Goal: Task Accomplishment & Management: Use online tool/utility

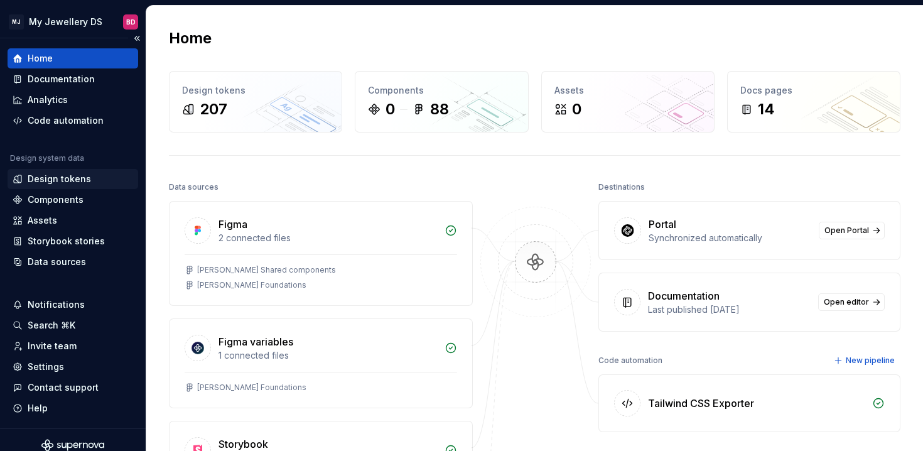
scroll to position [11, 0]
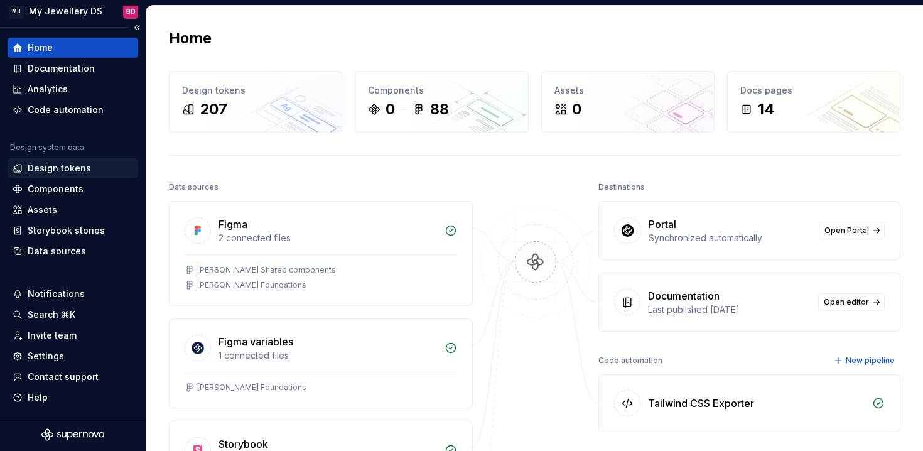
click at [43, 172] on div "Design tokens" at bounding box center [59, 168] width 63 height 13
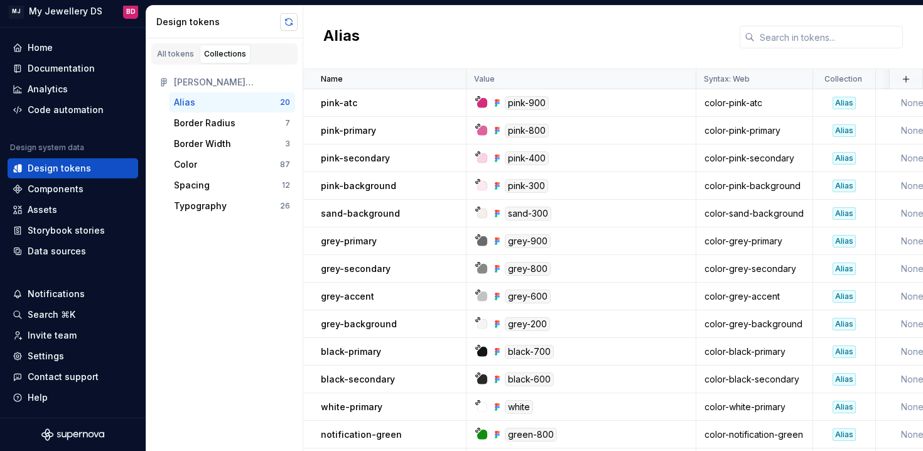
click at [285, 18] on button "button" at bounding box center [289, 22] width 18 height 18
click at [224, 121] on div "Border Radius" at bounding box center [205, 123] width 62 height 13
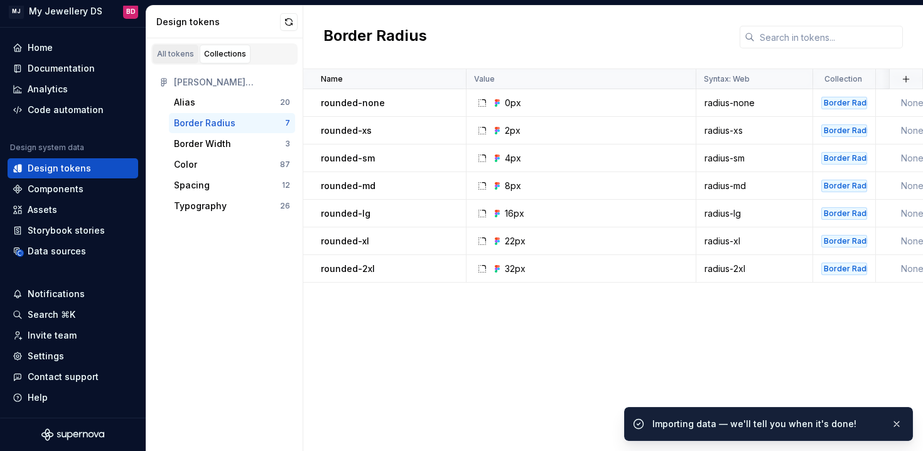
click at [183, 57] on div "All tokens" at bounding box center [175, 54] width 37 height 10
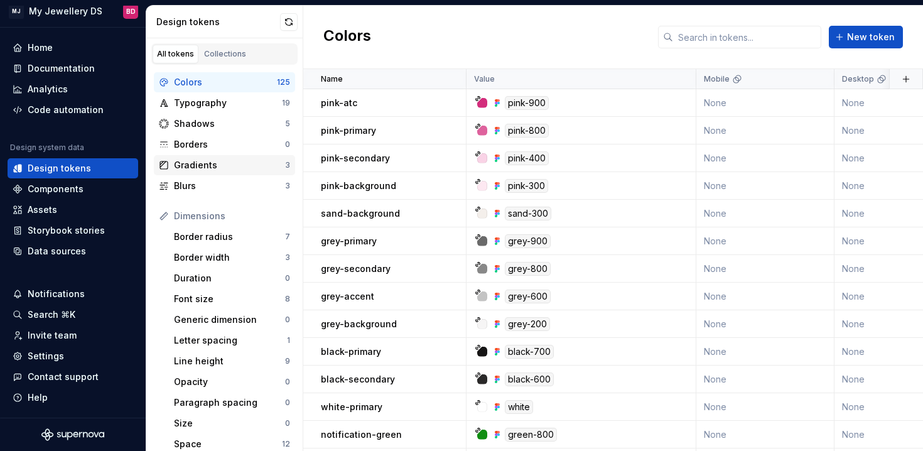
click at [231, 164] on div "Gradients" at bounding box center [229, 165] width 111 height 13
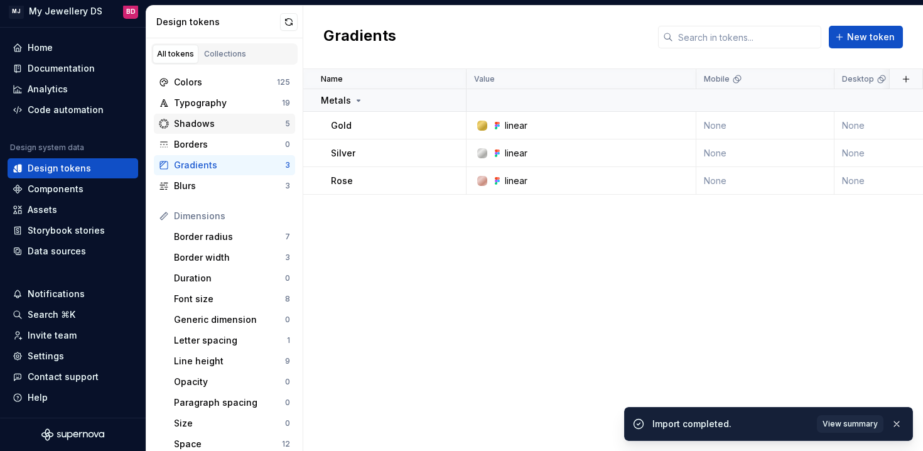
click at [227, 125] on div "Shadows" at bounding box center [229, 123] width 111 height 13
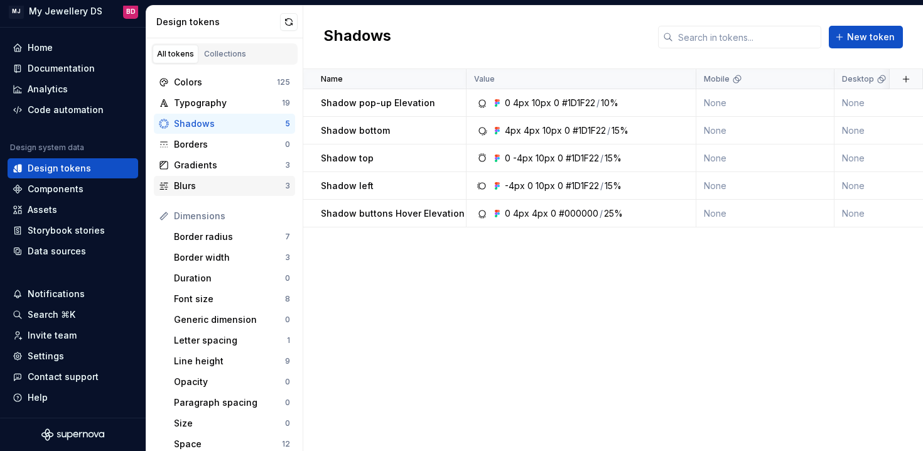
click at [230, 187] on div "Blurs" at bounding box center [229, 186] width 111 height 13
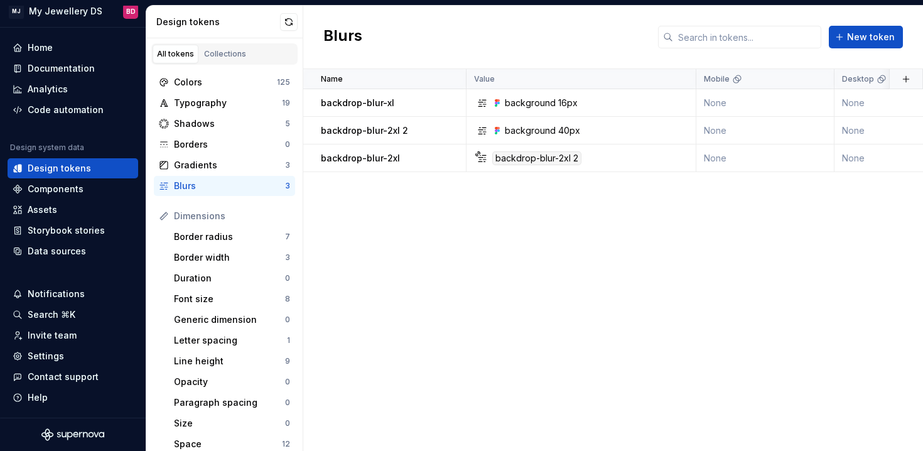
click at [287, 31] on div "Design tokens" at bounding box center [224, 22] width 157 height 33
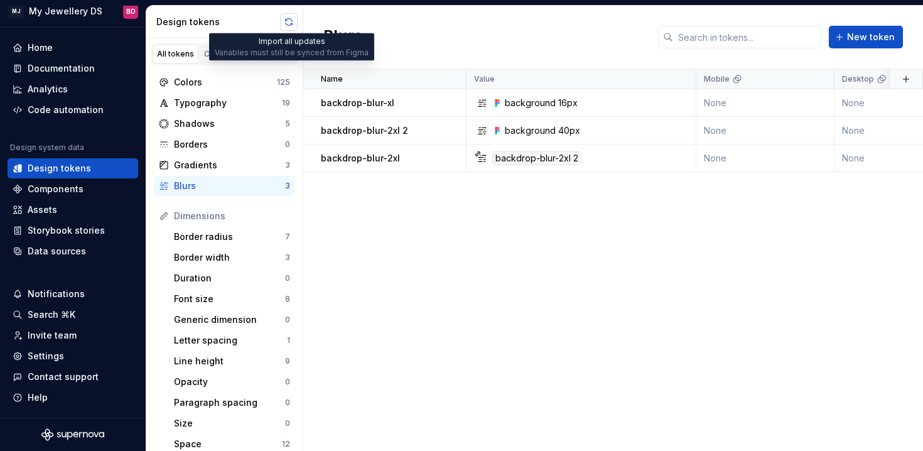
click at [296, 23] on button "button" at bounding box center [289, 22] width 18 height 18
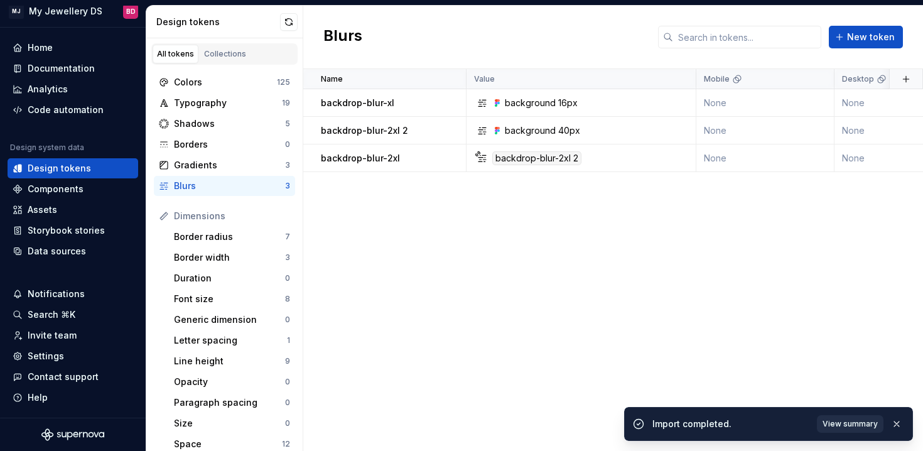
click at [828, 418] on button "View summary" at bounding box center [850, 424] width 67 height 18
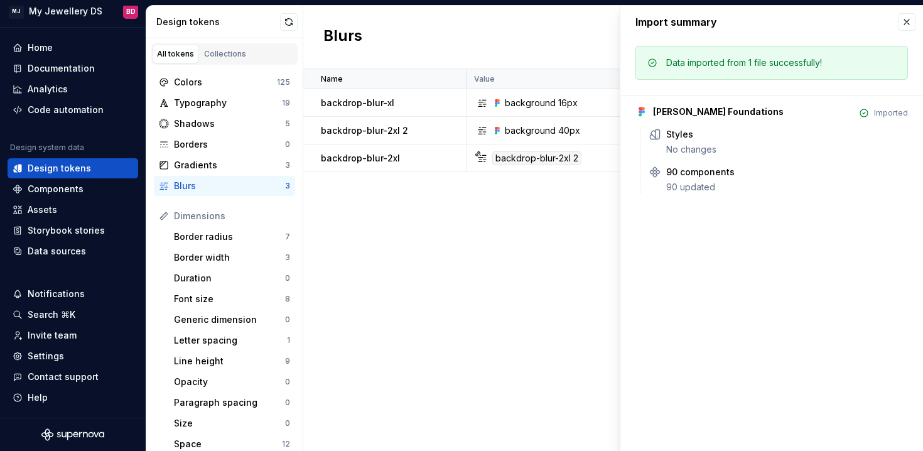
click at [551, 254] on div "Name Value Mobile Desktop Dev note Mobile Dev note Desktop Syntax: Web Collecti…" at bounding box center [613, 260] width 620 height 382
click at [74, 194] on div "Components" at bounding box center [56, 189] width 56 height 13
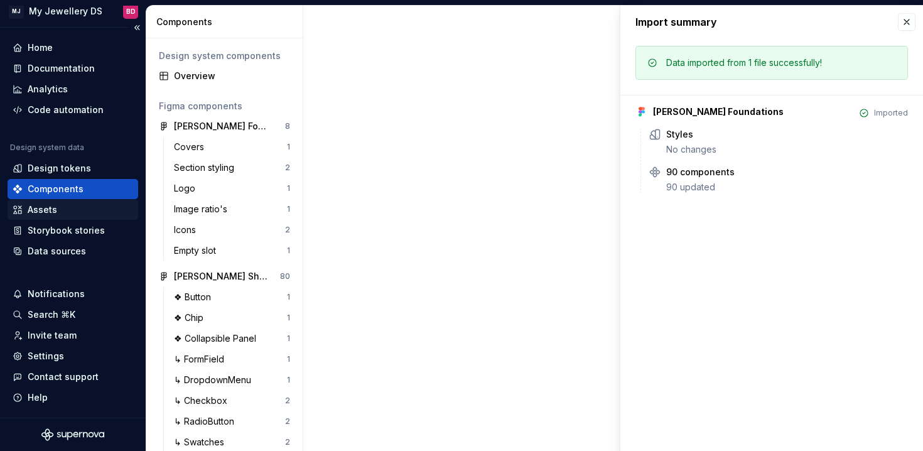
click at [72, 208] on div "Assets" at bounding box center [73, 209] width 121 height 13
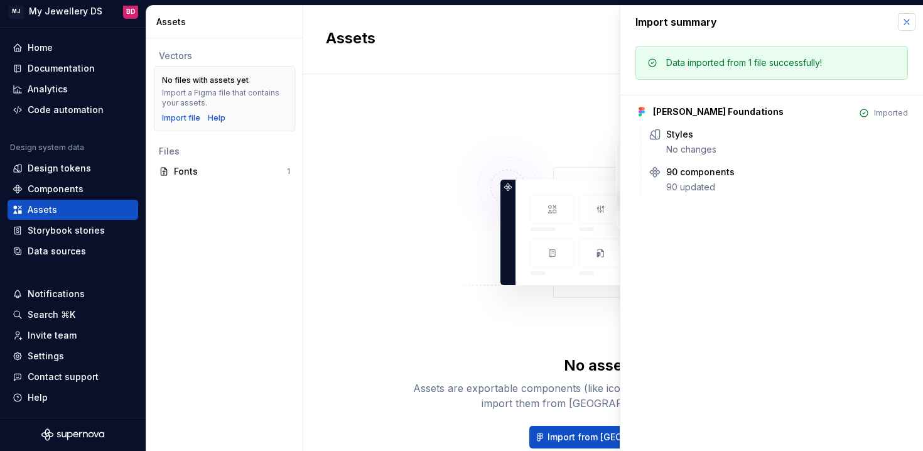
click at [909, 25] on button "button" at bounding box center [907, 22] width 18 height 18
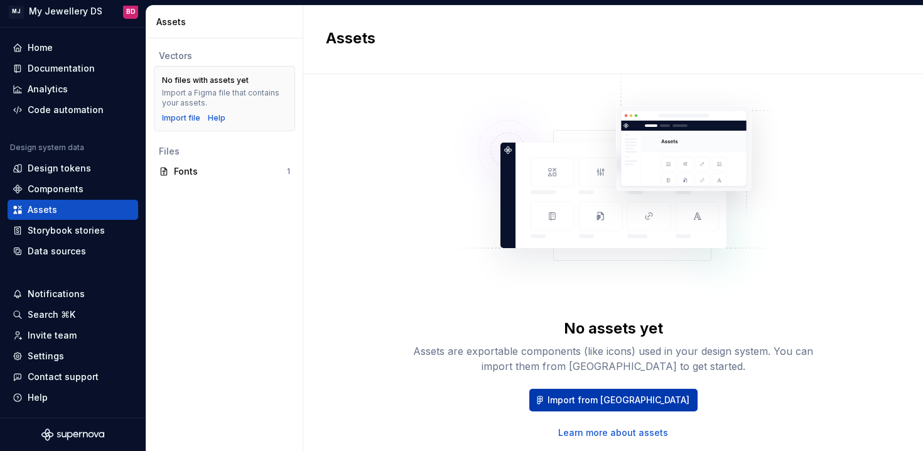
scroll to position [47, 0]
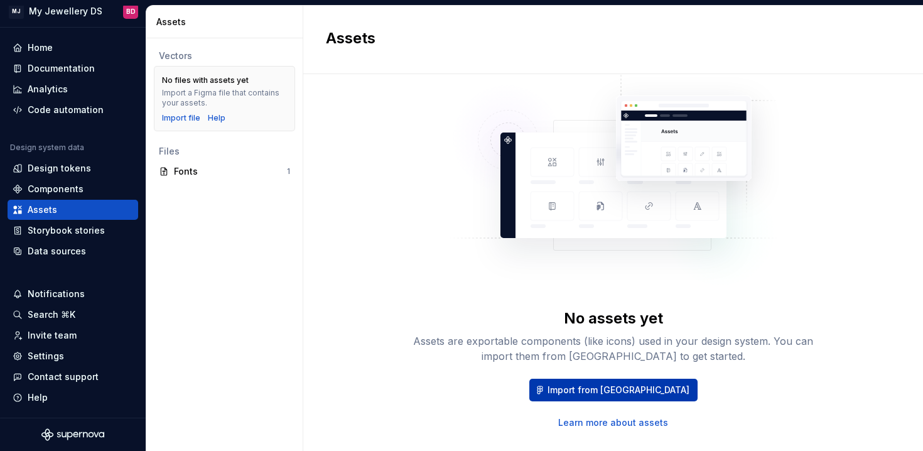
click at [646, 386] on span "Import from [GEOGRAPHIC_DATA]" at bounding box center [619, 390] width 142 height 13
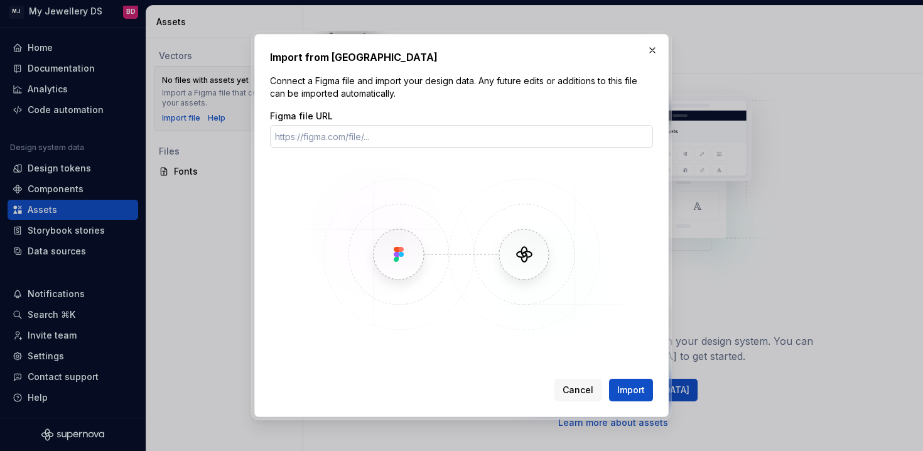
click at [441, 131] on input "Figma file URL" at bounding box center [461, 136] width 383 height 23
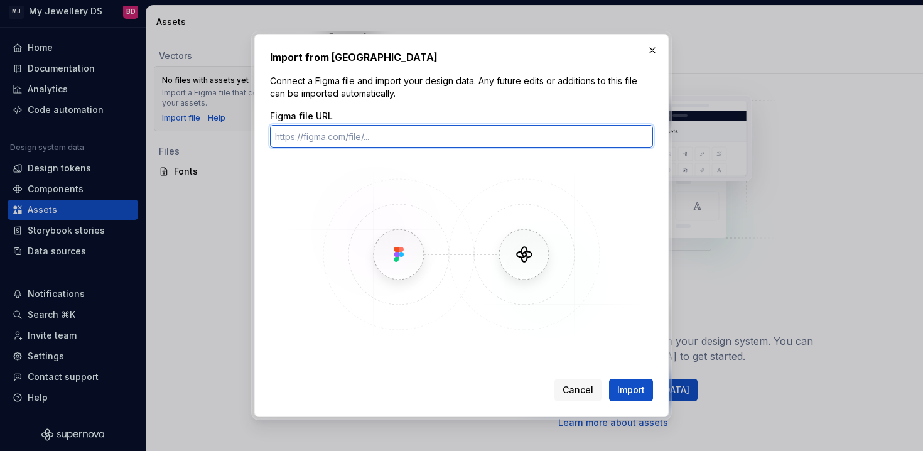
paste input "https://www.figma.com/design/Mi2JlCHB7lMDYxAVXeNghE/MJ-DS-Foundations?node-id=0…"
type input "https://www.figma.com/design/Mi2JlCHB7lMDYxAVXeNghE/MJ-DS-Foundations?node-id=0…"
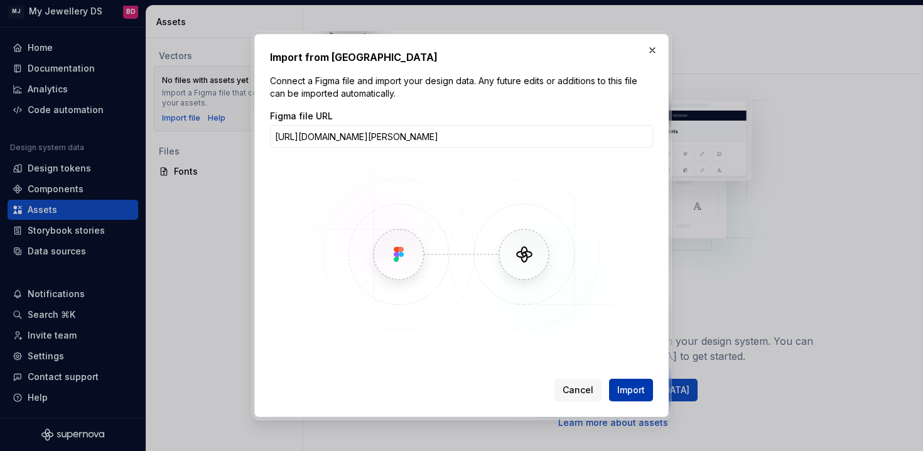
scroll to position [0, 0]
click at [633, 392] on span "Import" at bounding box center [631, 390] width 28 height 13
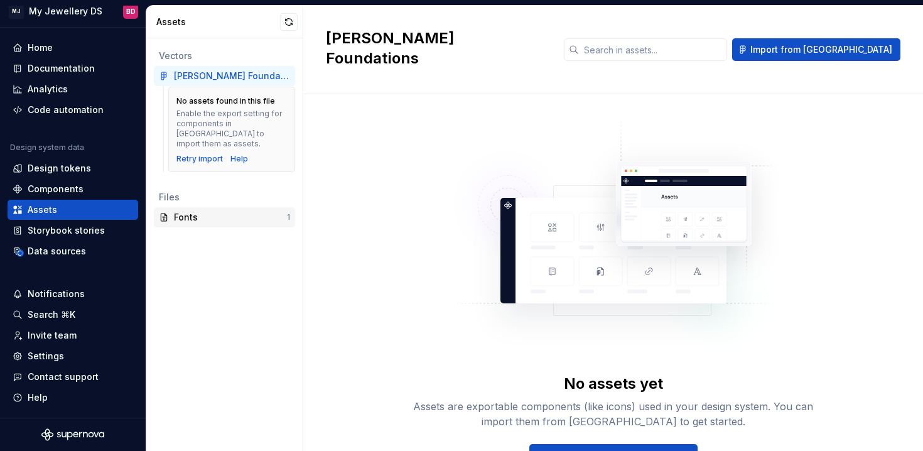
click at [205, 211] on div "Fonts" at bounding box center [230, 217] width 113 height 13
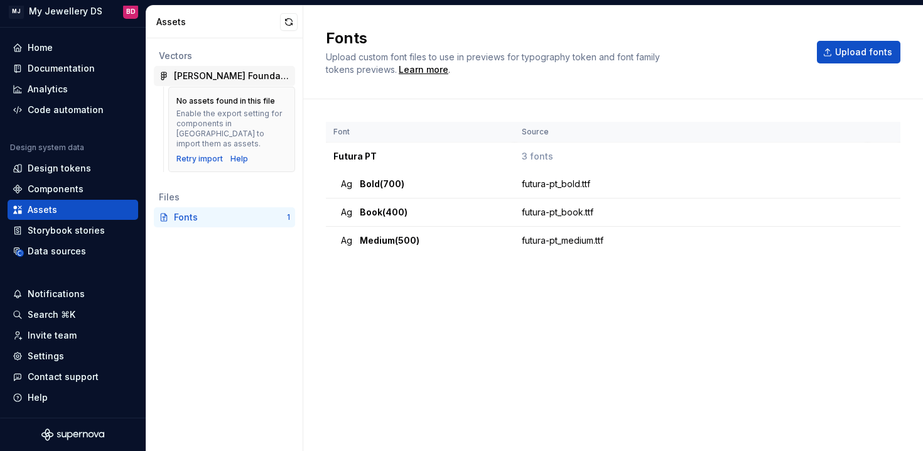
click at [241, 80] on div "[PERSON_NAME] Foundations" at bounding box center [232, 76] width 116 height 13
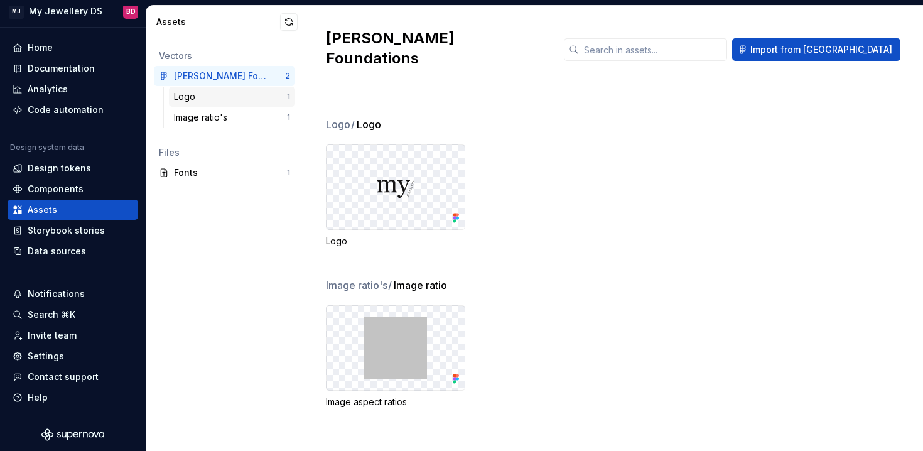
click at [252, 97] on div "Logo" at bounding box center [230, 96] width 113 height 13
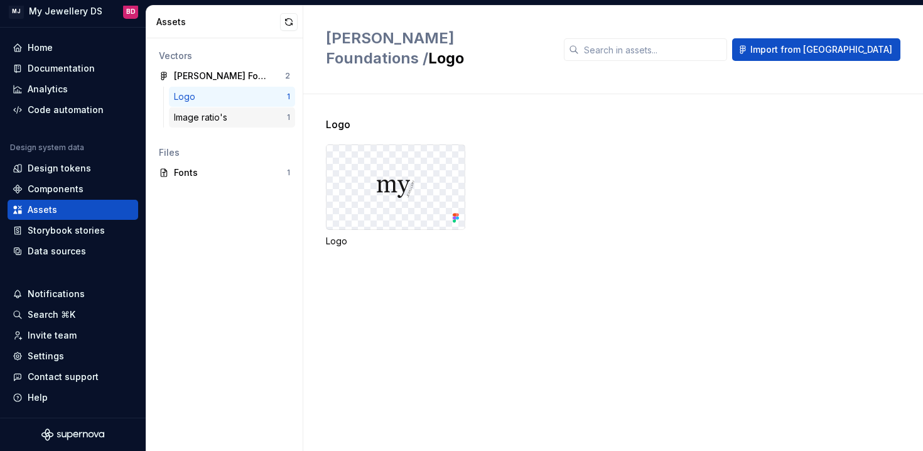
click at [252, 116] on div "Image ratio's" at bounding box center [230, 117] width 113 height 13
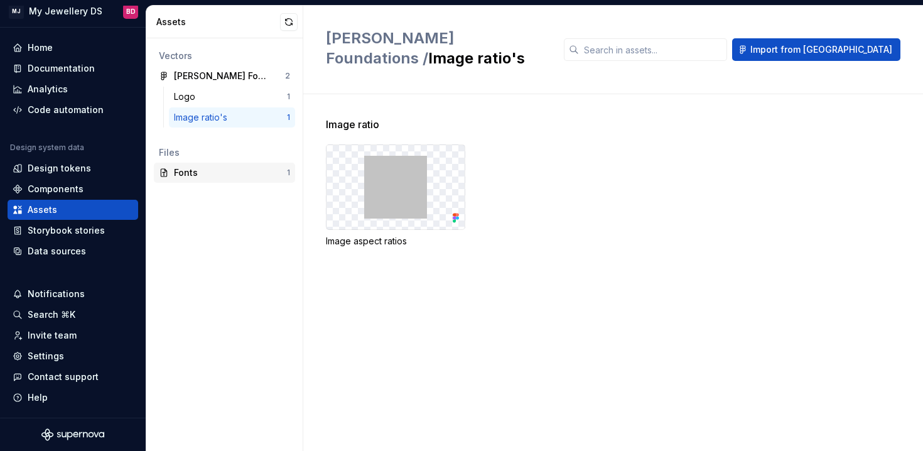
click at [238, 179] on div "Fonts 1" at bounding box center [224, 173] width 141 height 20
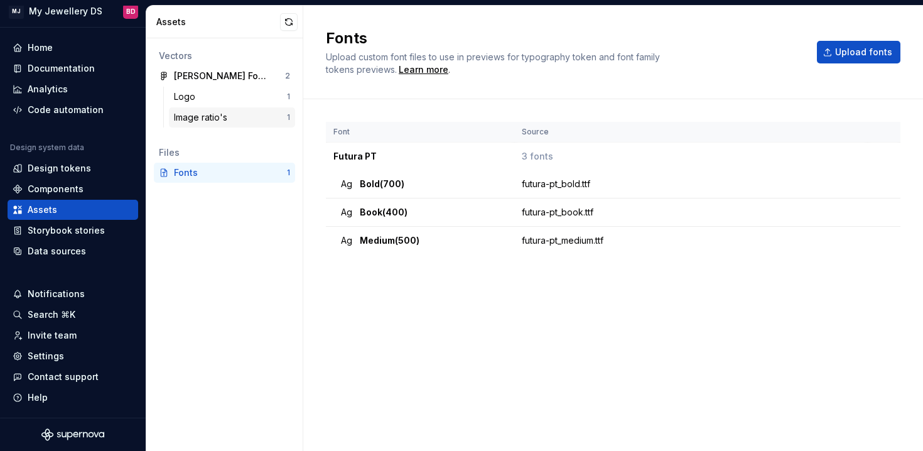
click at [252, 114] on div "Image ratio's" at bounding box center [230, 117] width 113 height 13
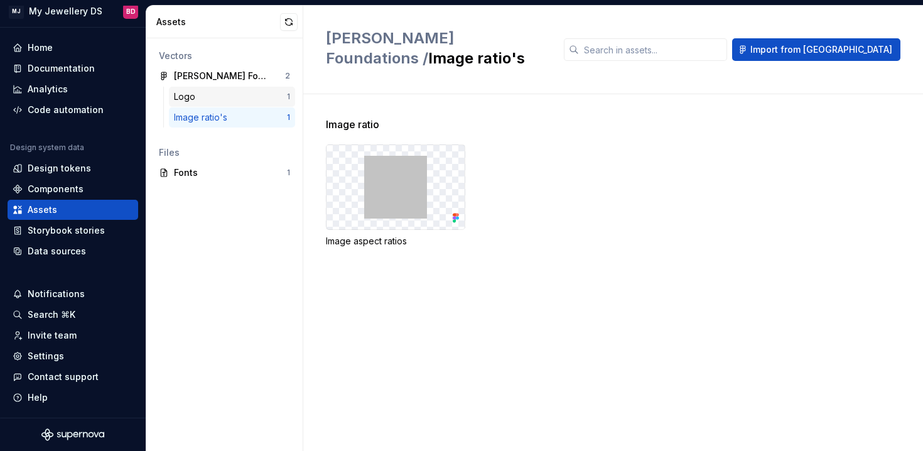
click at [258, 98] on div "Logo" at bounding box center [230, 96] width 113 height 13
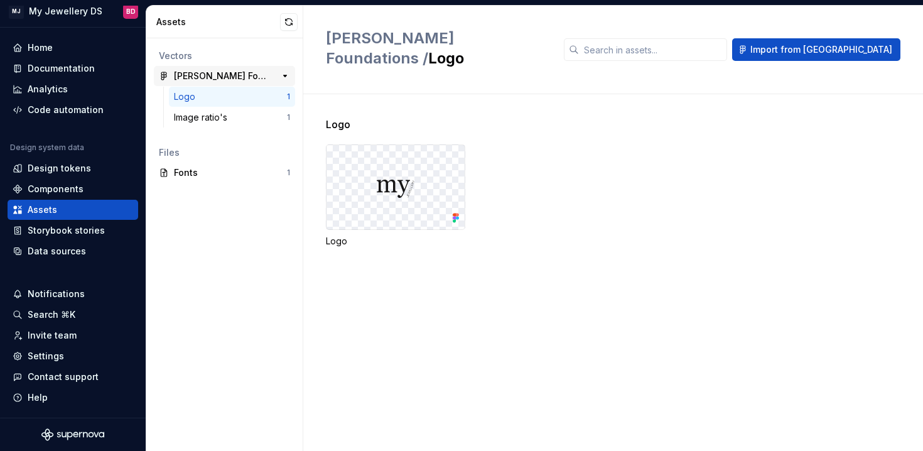
click at [272, 67] on div "2" at bounding box center [279, 76] width 23 height 18
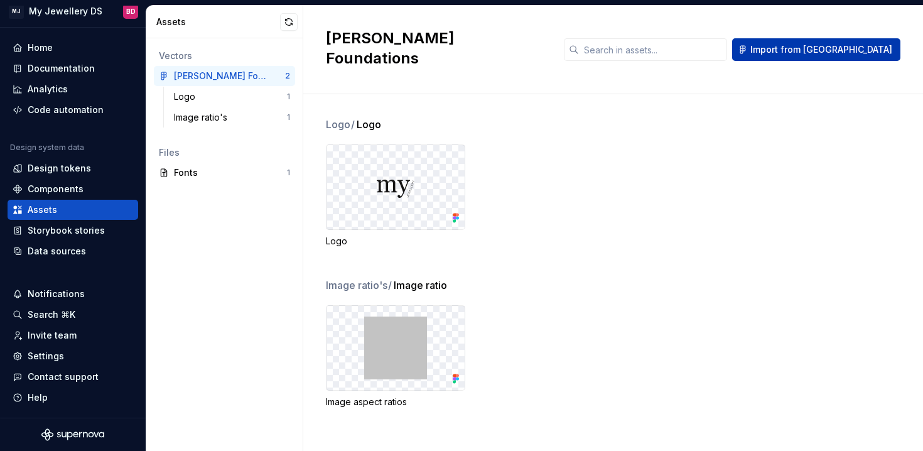
click at [811, 38] on button "Import from [GEOGRAPHIC_DATA]" at bounding box center [816, 49] width 168 height 23
click at [818, 43] on span "Import from [GEOGRAPHIC_DATA]" at bounding box center [821, 49] width 142 height 13
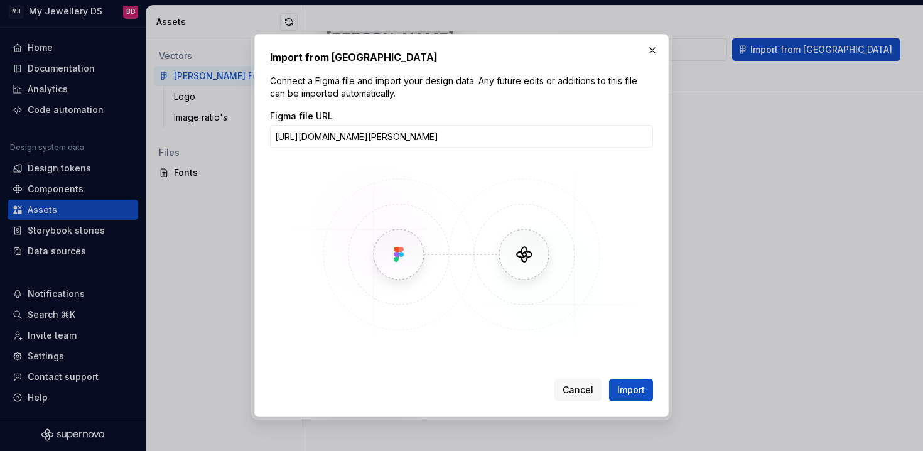
scroll to position [0, 144]
type input "https://www.figma.com/design/Mi2JlCHB7lMDYxAVXeNghE/MJ-DS-Foundations?node-id=7…"
click at [609, 379] on button "Import" at bounding box center [631, 390] width 44 height 23
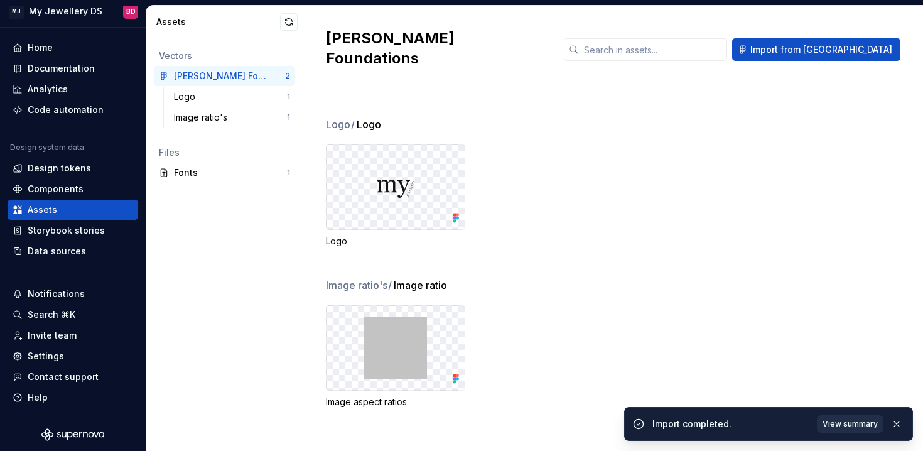
click at [838, 420] on span "View summary" at bounding box center [850, 424] width 55 height 10
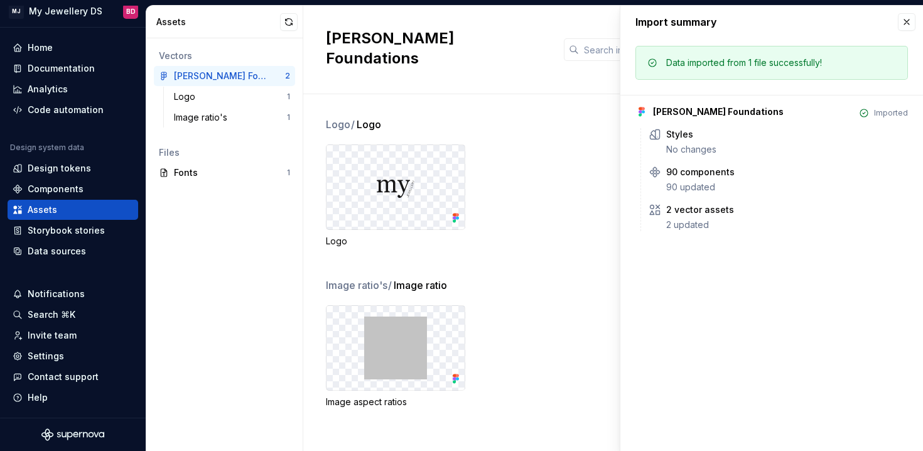
click at [712, 196] on div "Styles No changes 90 components 90 updated 2 vector assets 2 updated" at bounding box center [775, 179] width 268 height 103
click at [737, 212] on icon at bounding box center [742, 210] width 10 height 10
click at [700, 217] on div "2 vector assets 2 updated" at bounding box center [787, 217] width 242 height 28
click at [385, 317] on img at bounding box center [395, 348] width 63 height 63
click at [363, 94] on div "Logo / Logo Logo Image ratio's / Image ratio Image aspect ratios" at bounding box center [624, 272] width 597 height 357
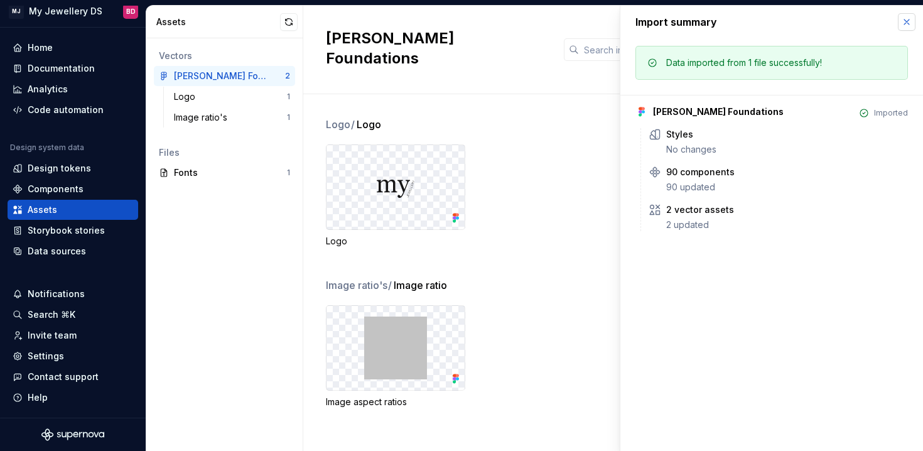
click at [901, 22] on button "button" at bounding box center [907, 22] width 18 height 18
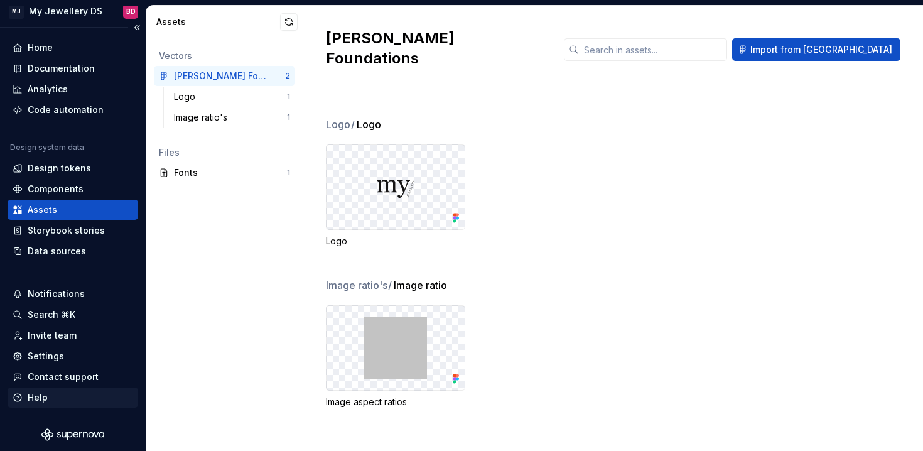
click at [45, 391] on div "Help" at bounding box center [38, 397] width 20 height 13
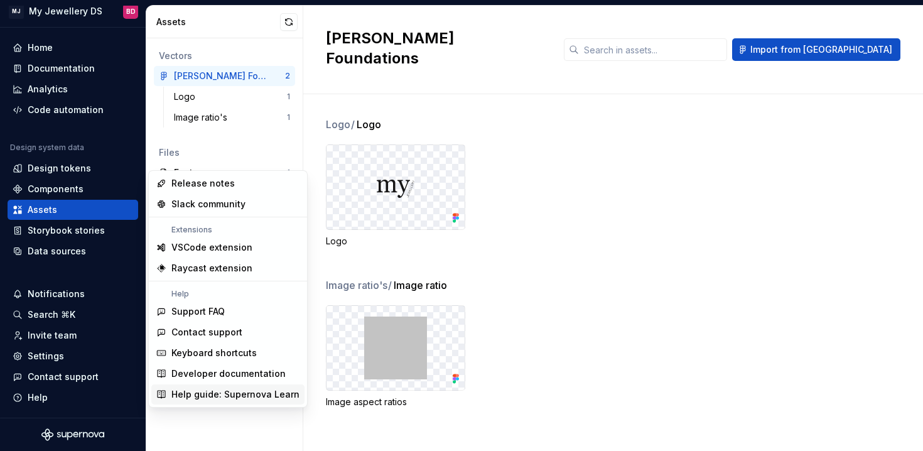
click at [253, 389] on div "Help guide: Supernova Learn" at bounding box center [235, 394] width 128 height 13
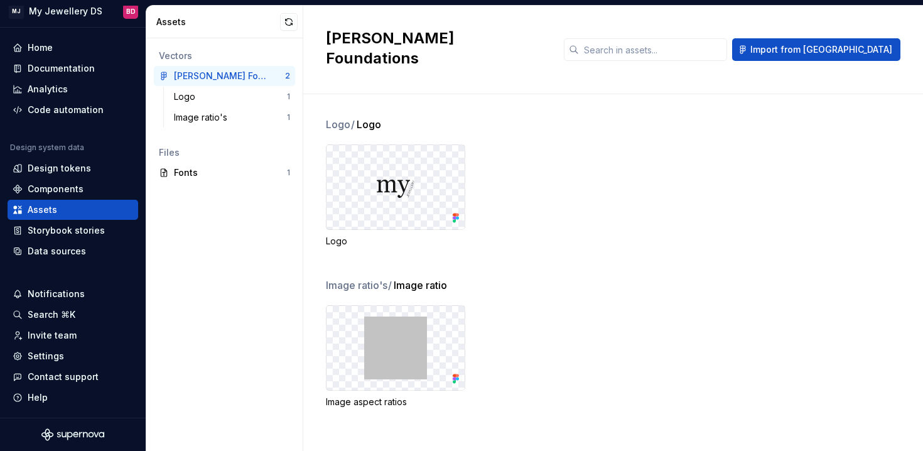
click at [300, 16] on div "Assets" at bounding box center [224, 22] width 157 height 33
click at [283, 21] on button "button" at bounding box center [289, 22] width 18 height 18
click at [295, 28] on button "button" at bounding box center [289, 22] width 18 height 18
click at [862, 38] on button "Import from [GEOGRAPHIC_DATA]" at bounding box center [816, 49] width 168 height 23
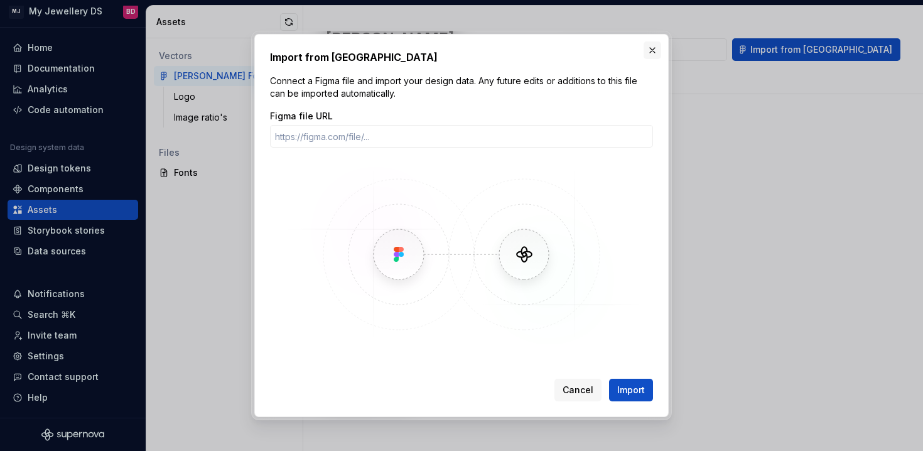
click at [657, 46] on button "button" at bounding box center [653, 50] width 18 height 18
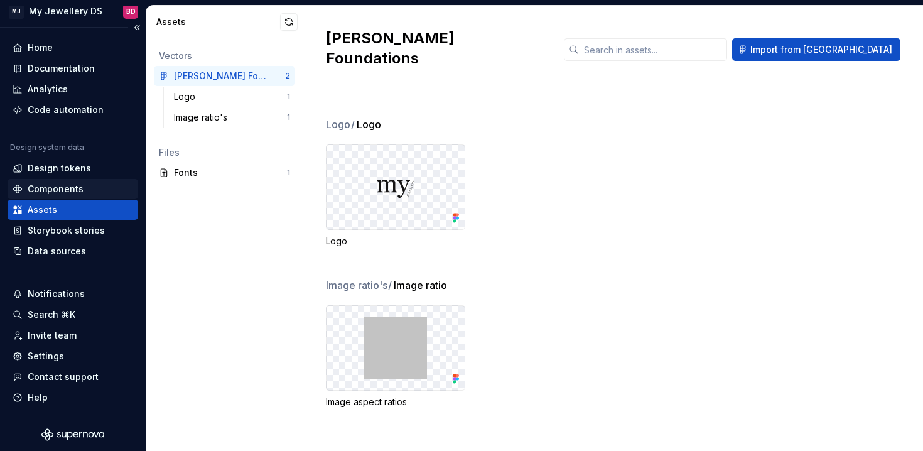
click at [53, 192] on div "Components" at bounding box center [56, 189] width 56 height 13
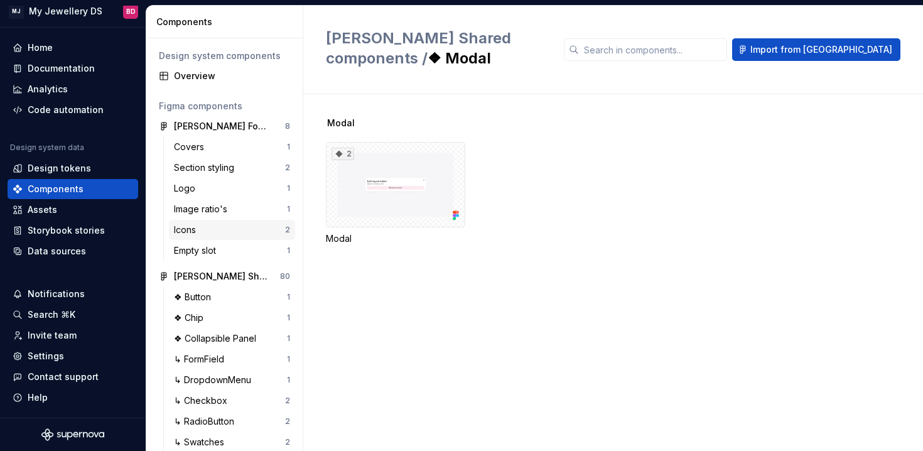
click at [200, 225] on div "Icons" at bounding box center [187, 230] width 27 height 13
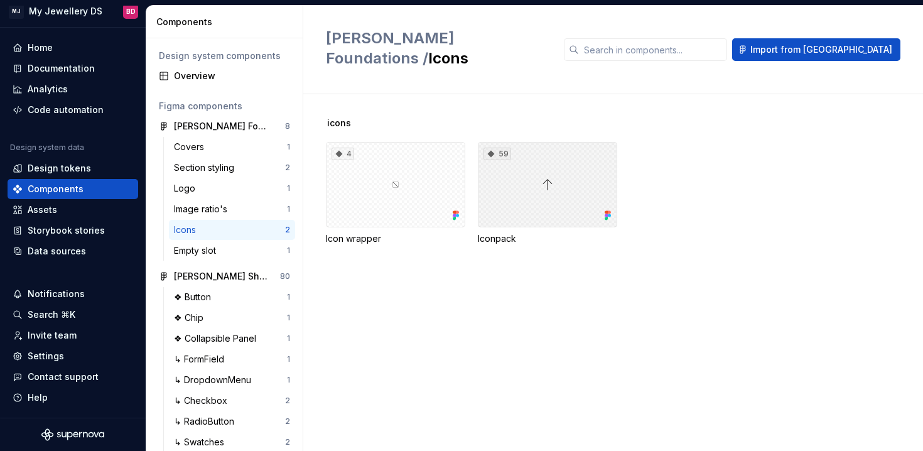
click at [542, 207] on div "59" at bounding box center [547, 184] width 139 height 85
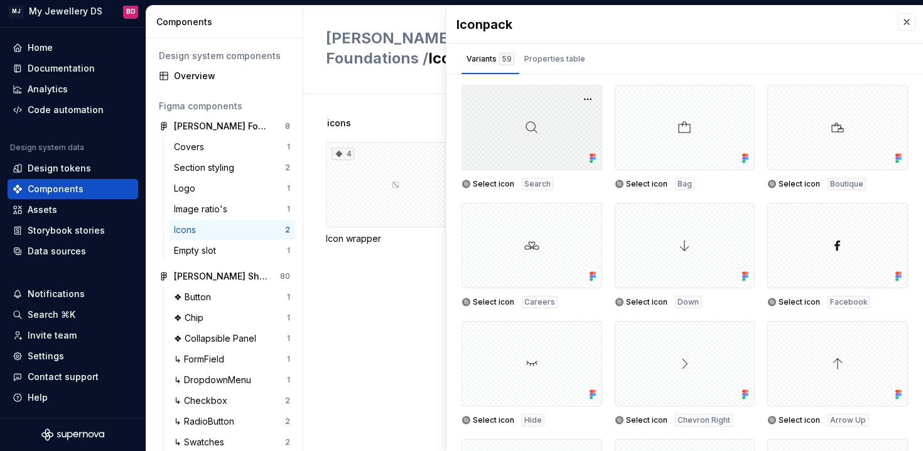
click at [546, 112] on div at bounding box center [532, 127] width 141 height 85
click at [590, 99] on button "button" at bounding box center [588, 99] width 18 height 18
click at [667, 138] on div at bounding box center [685, 127] width 141 height 85
click at [742, 94] on button "button" at bounding box center [741, 99] width 18 height 18
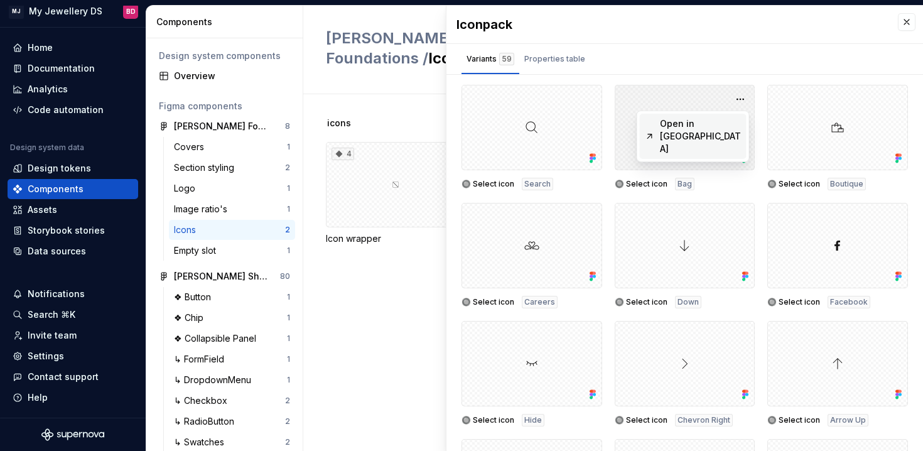
click at [719, 123] on div "Open in [GEOGRAPHIC_DATA]" at bounding box center [701, 136] width 82 height 38
click at [404, 94] on div "icons 4 Icon wrapper 59 Iconpack" at bounding box center [624, 272] width 597 height 357
click at [327, 117] on span "icons" at bounding box center [339, 123] width 24 height 13
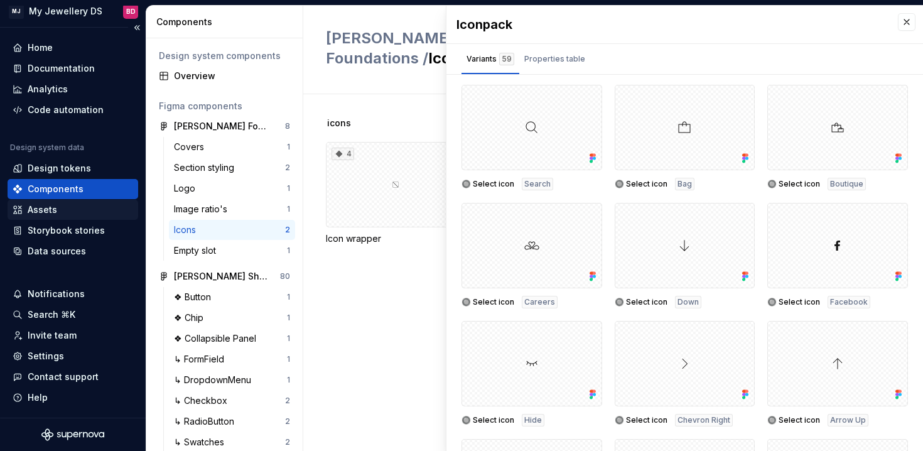
click at [41, 210] on div "Assets" at bounding box center [43, 209] width 30 height 13
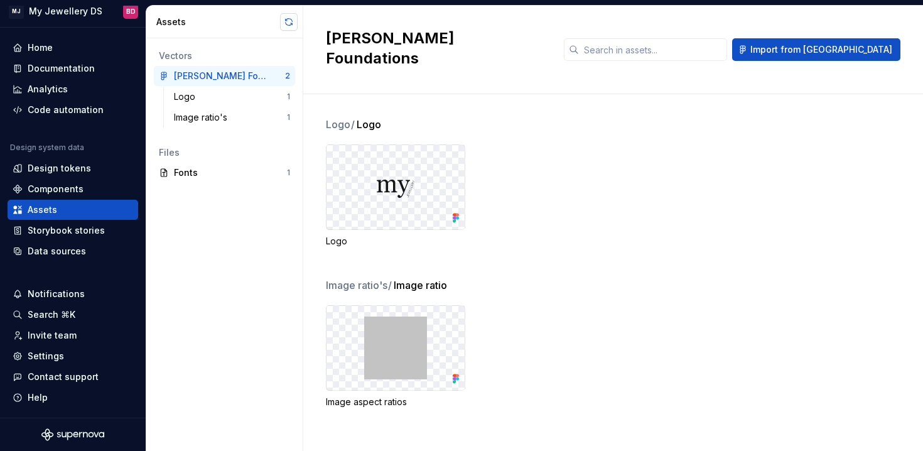
click at [289, 18] on button "button" at bounding box center [289, 22] width 18 height 18
click at [283, 31] on div "Assets" at bounding box center [224, 22] width 157 height 33
click at [288, 21] on button "button" at bounding box center [289, 22] width 18 height 18
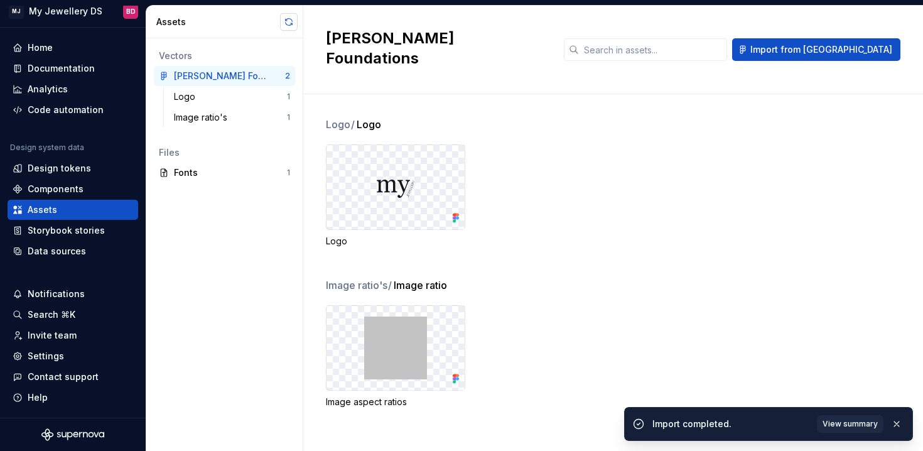
click at [294, 20] on button "button" at bounding box center [289, 22] width 18 height 18
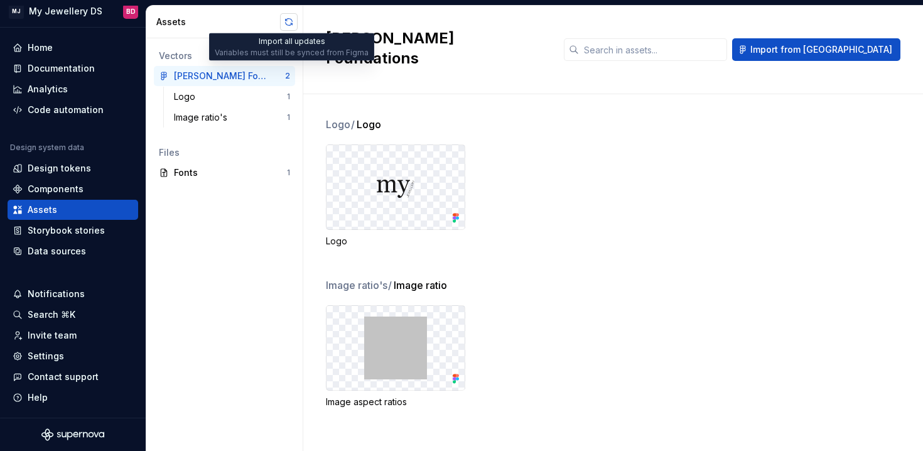
click at [283, 13] on button "button" at bounding box center [289, 22] width 18 height 18
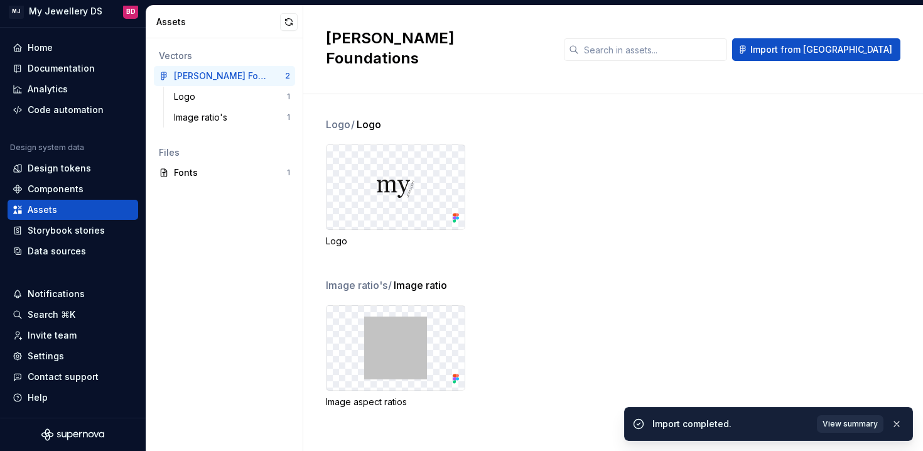
click at [860, 426] on span "View summary" at bounding box center [850, 424] width 55 height 10
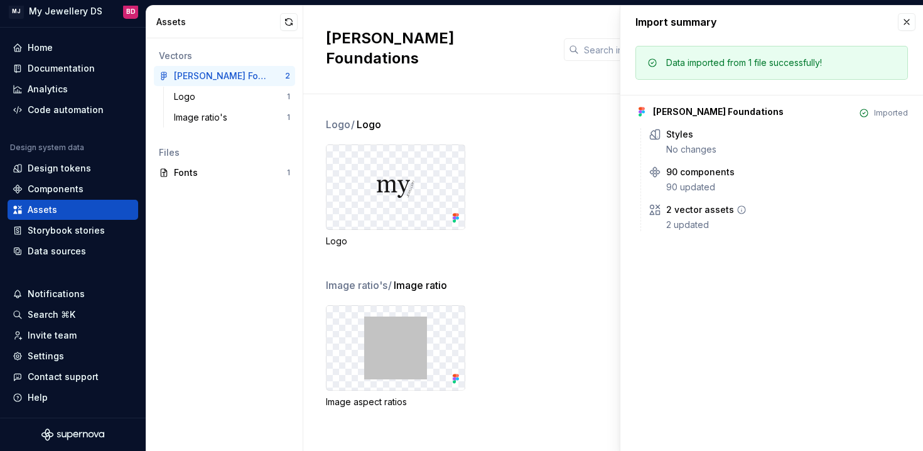
click at [703, 217] on div "2 vector assets 2 updated" at bounding box center [787, 217] width 242 height 28
click at [737, 210] on icon at bounding box center [742, 210] width 10 height 10
click at [277, 14] on div "Assets" at bounding box center [224, 22] width 157 height 33
click at [288, 23] on button "button" at bounding box center [289, 22] width 18 height 18
click at [53, 51] on div "Home" at bounding box center [73, 47] width 121 height 13
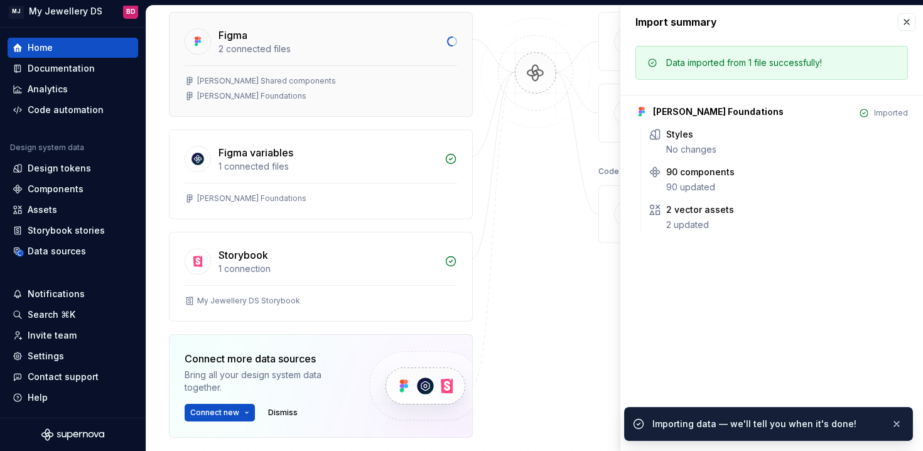
scroll to position [257, 0]
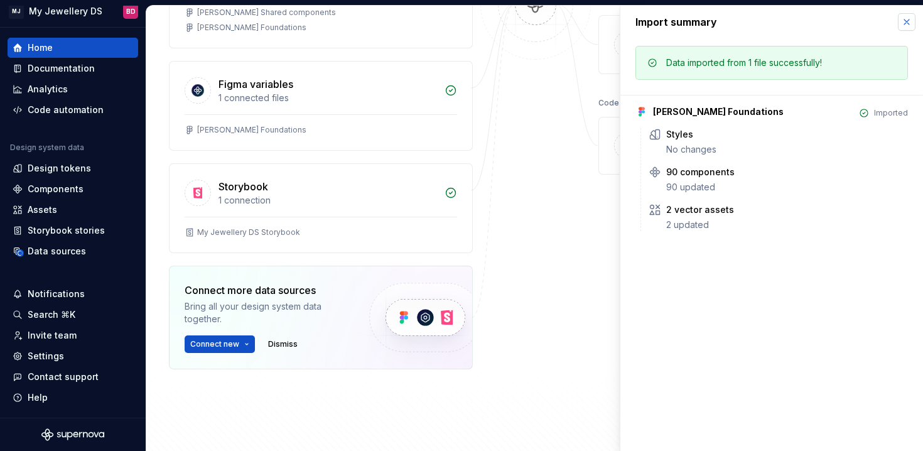
click at [904, 26] on button "button" at bounding box center [907, 22] width 18 height 18
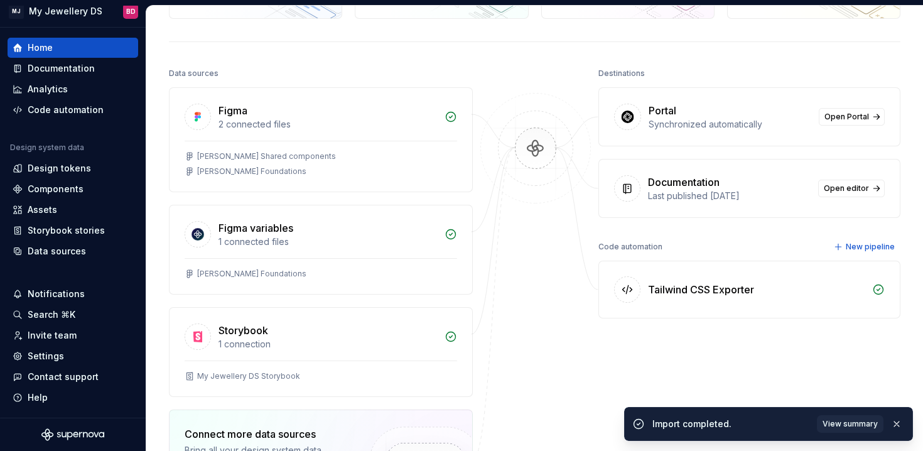
scroll to position [94, 0]
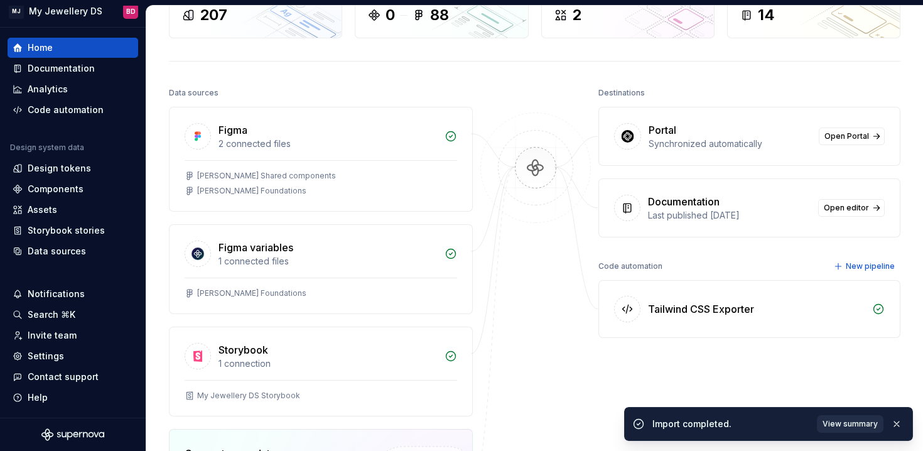
click at [845, 426] on span "View summary" at bounding box center [850, 424] width 55 height 10
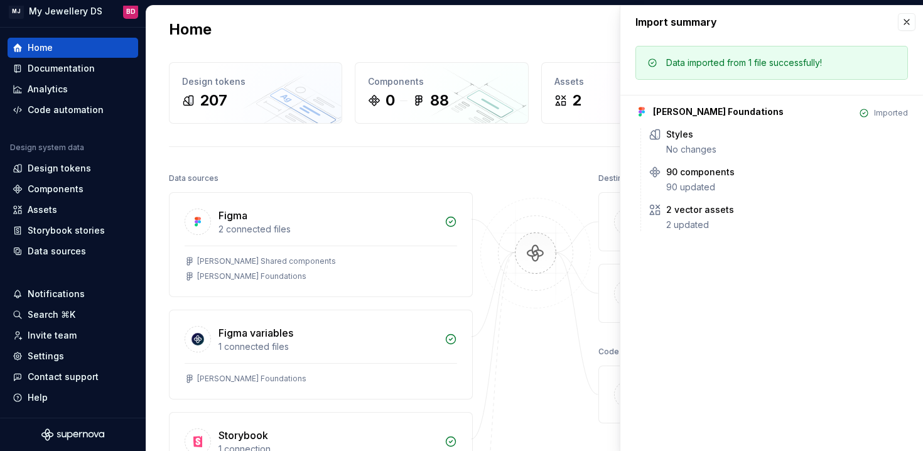
scroll to position [3, 0]
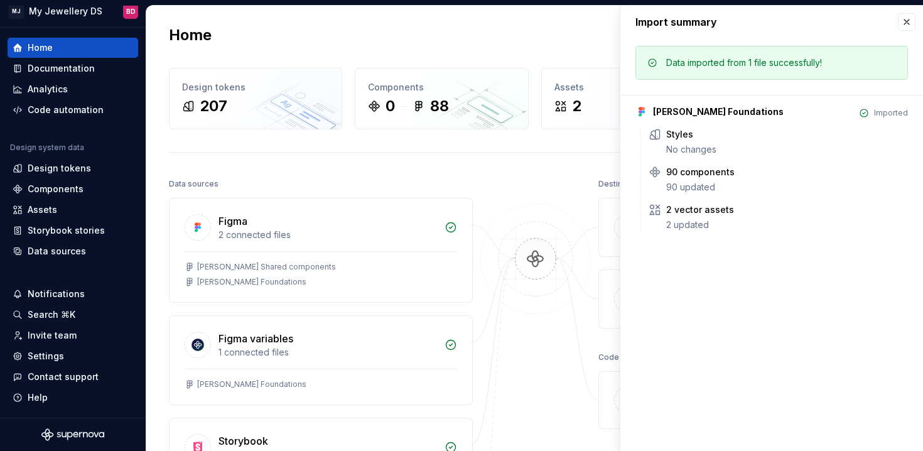
click at [629, 91] on div "Data imported from 1 file successfully! MJ-DS Foundations Imported Styles No ch…" at bounding box center [771, 142] width 303 height 208
click at [591, 84] on icon at bounding box center [592, 87] width 10 height 10
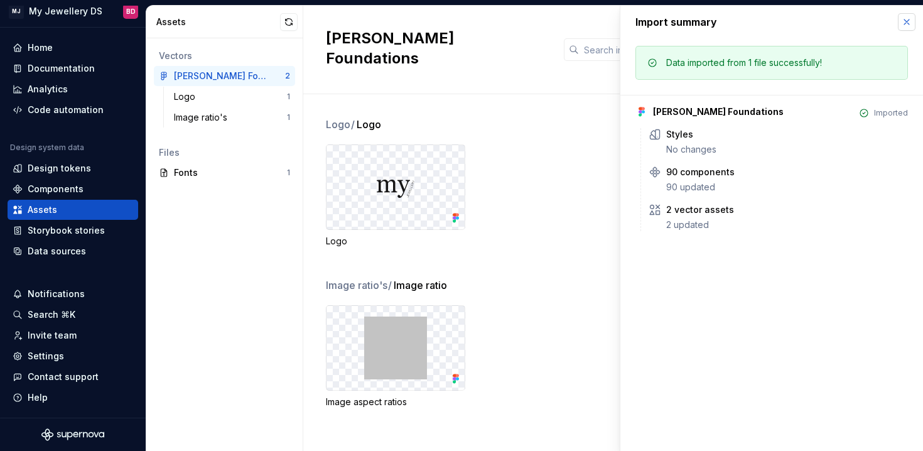
click at [910, 19] on button "button" at bounding box center [907, 22] width 18 height 18
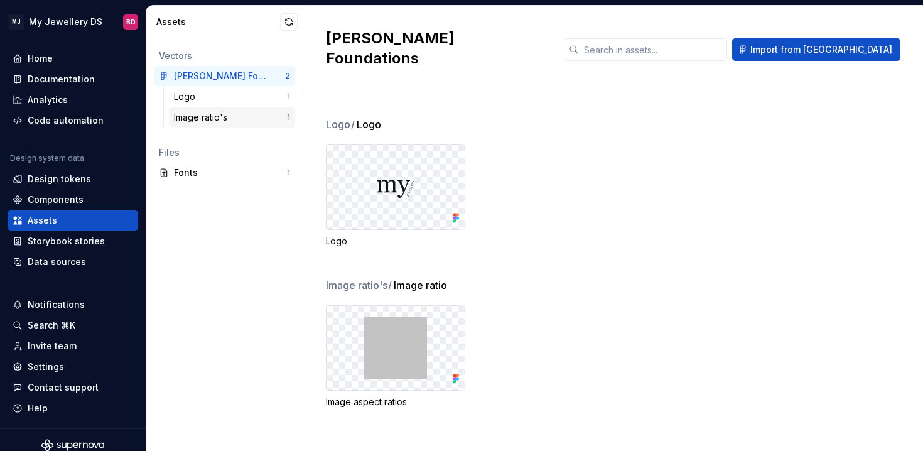
click at [209, 117] on div "Image ratio's" at bounding box center [203, 117] width 58 height 13
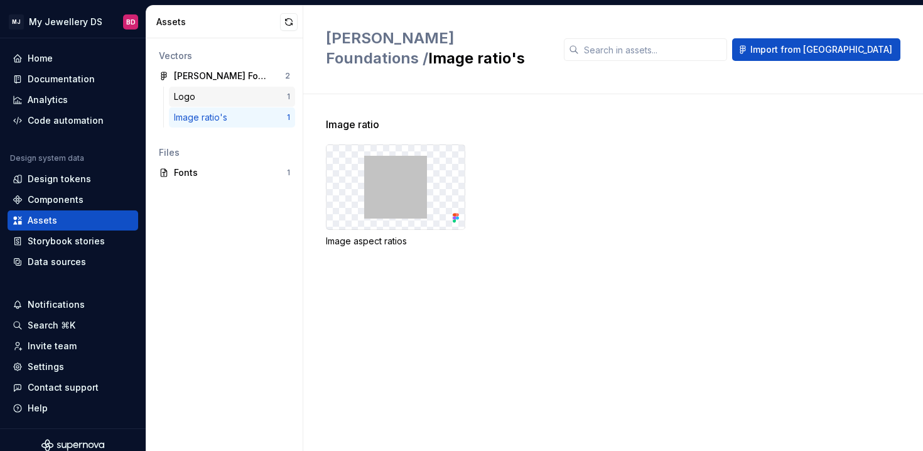
click at [229, 88] on div "Logo 1" at bounding box center [232, 97] width 126 height 20
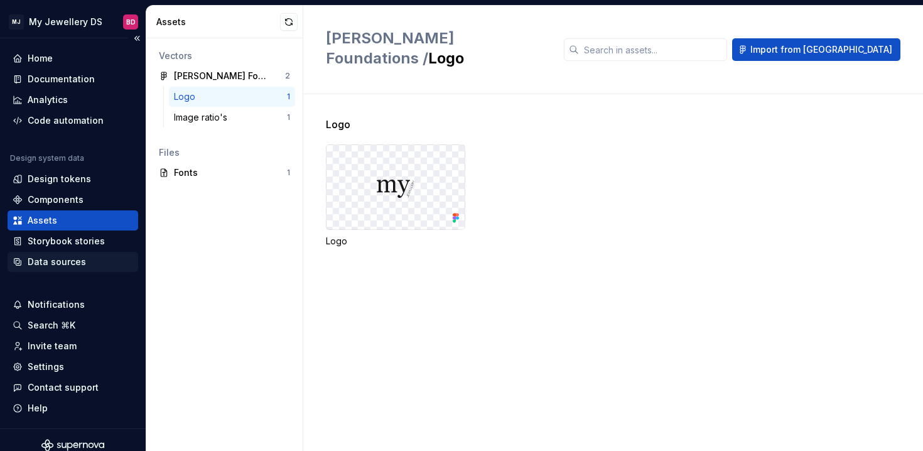
scroll to position [11, 0]
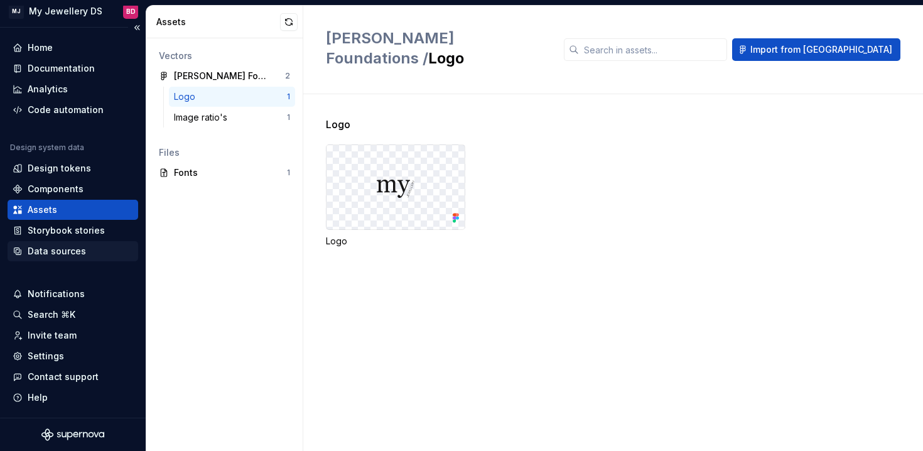
click at [68, 252] on div "Data sources" at bounding box center [57, 251] width 58 height 13
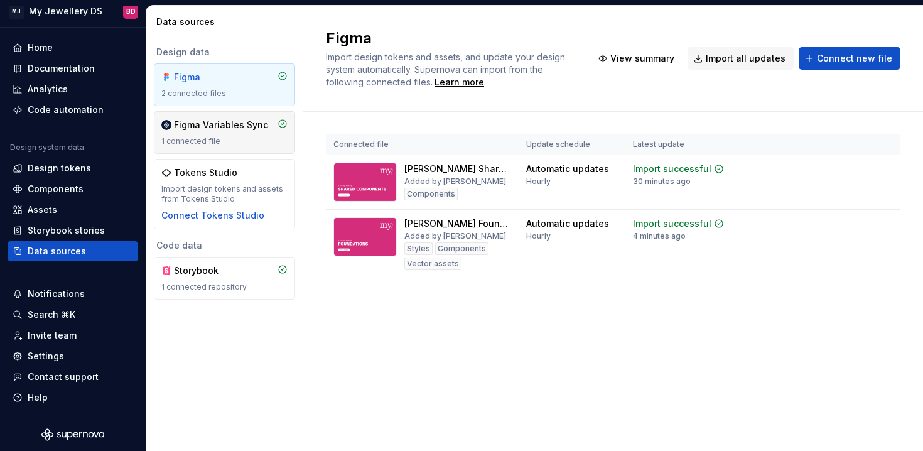
click at [259, 141] on div "1 connected file" at bounding box center [224, 141] width 126 height 10
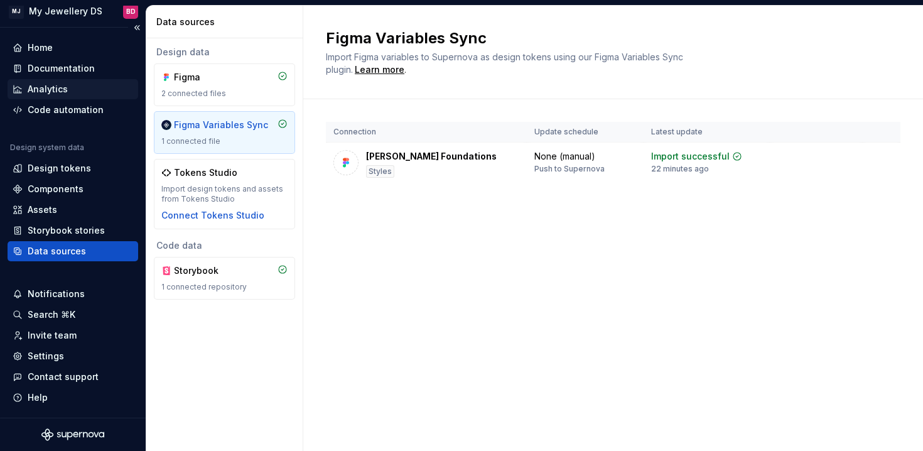
click at [98, 85] on div "Analytics" at bounding box center [73, 89] width 121 height 13
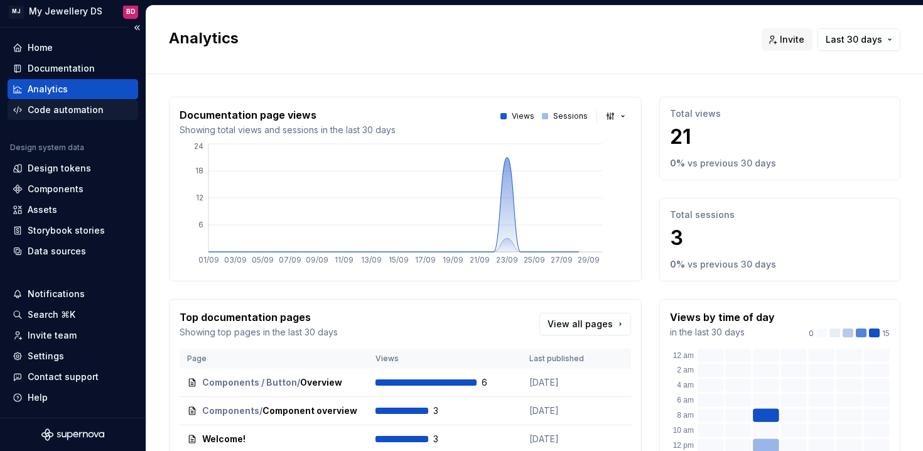
click at [92, 112] on div "Code automation" at bounding box center [66, 110] width 76 height 13
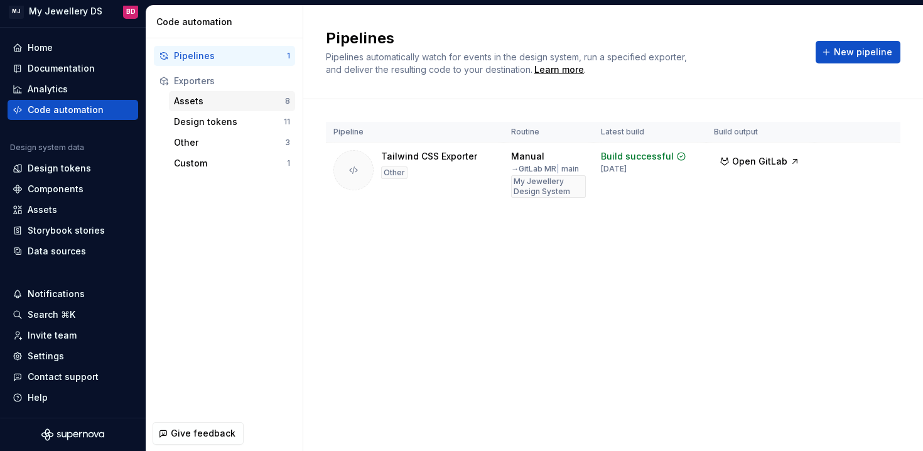
click at [217, 110] on div "Assets 8" at bounding box center [232, 101] width 126 height 20
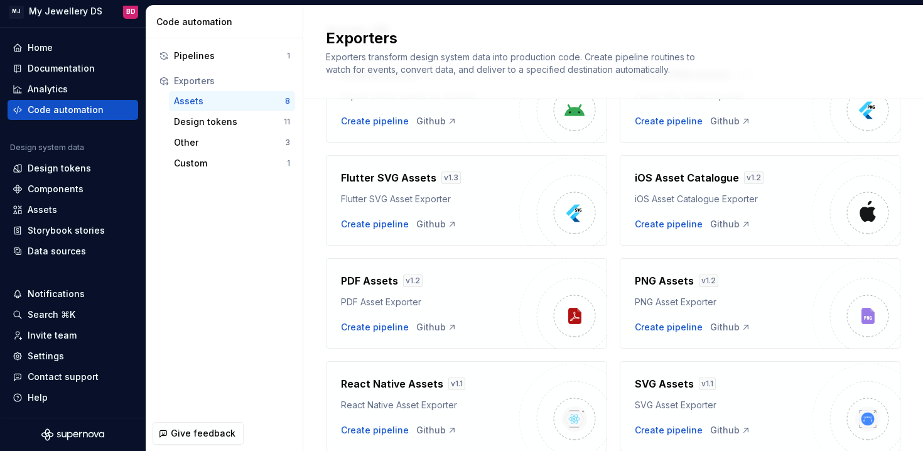
scroll to position [148, 0]
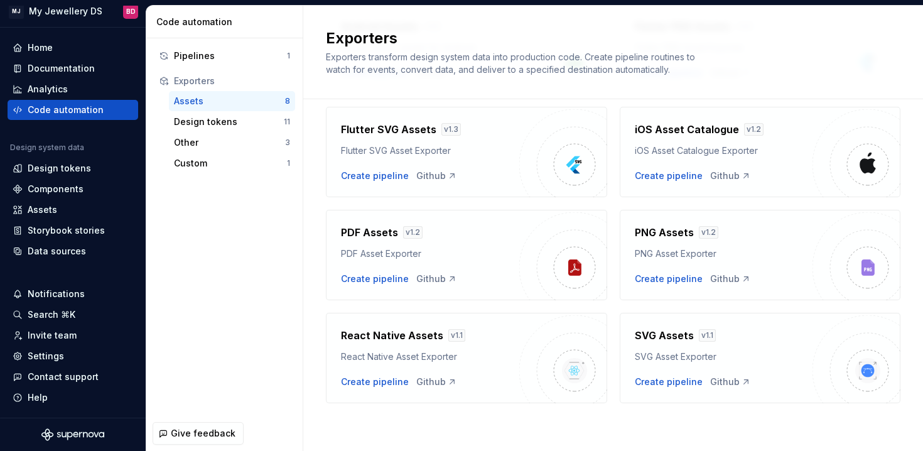
click at [749, 349] on div "SVG Assets v 1.1 SVG Asset Exporter" at bounding box center [724, 345] width 178 height 35
click at [769, 337] on div "SVG Assets v 1.1" at bounding box center [724, 335] width 178 height 15
click at [691, 377] on div "Create pipeline" at bounding box center [669, 382] width 68 height 13
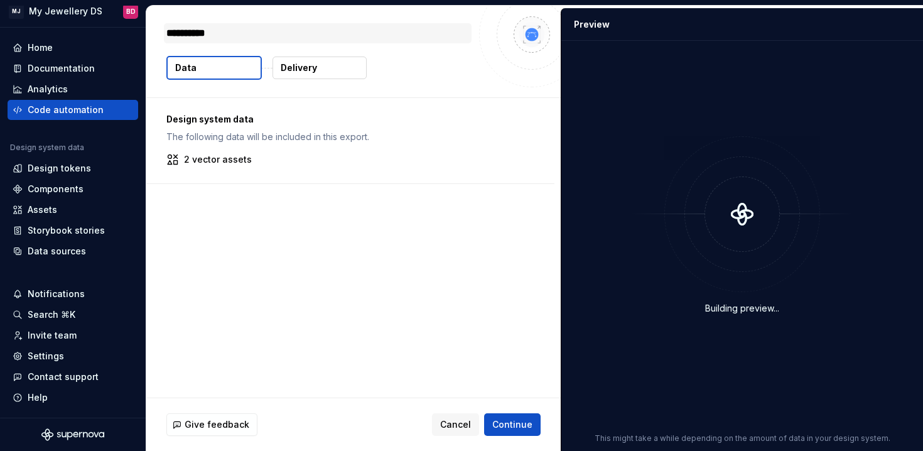
click at [302, 26] on textarea "**********" at bounding box center [318, 33] width 308 height 20
click at [225, 65] on button "Data" at bounding box center [213, 68] width 95 height 24
click at [232, 148] on div "Design system data The following data will be included in this export. 2 vector…" at bounding box center [350, 140] width 408 height 85
click at [327, 70] on button "Delivery" at bounding box center [320, 68] width 94 height 23
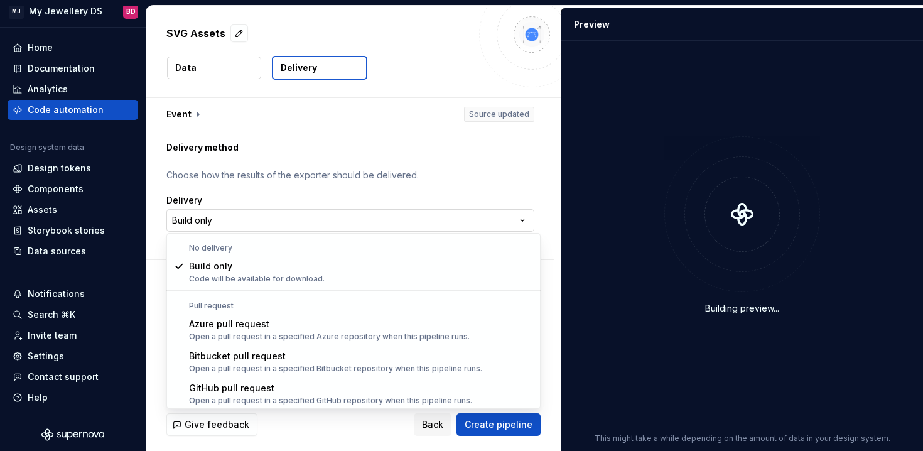
click at [276, 217] on html "**********" at bounding box center [461, 225] width 923 height 451
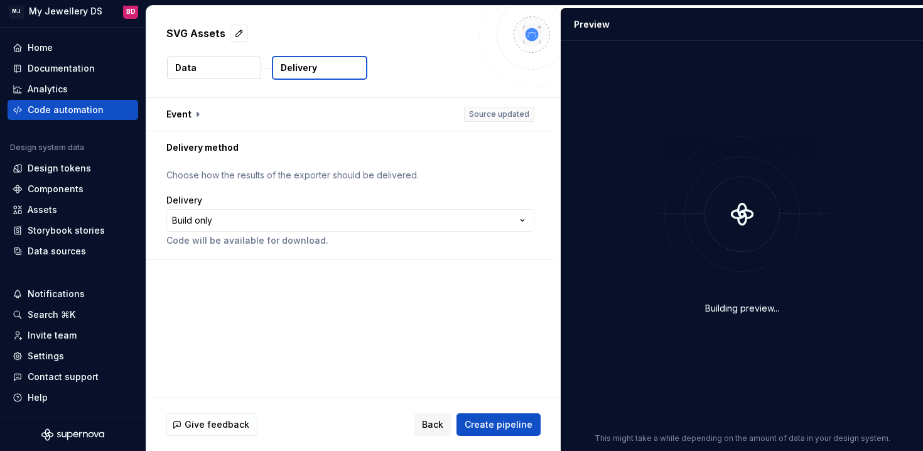
click at [301, 183] on html "**********" at bounding box center [461, 225] width 923 height 451
click at [506, 115] on button "button" at bounding box center [350, 114] width 408 height 33
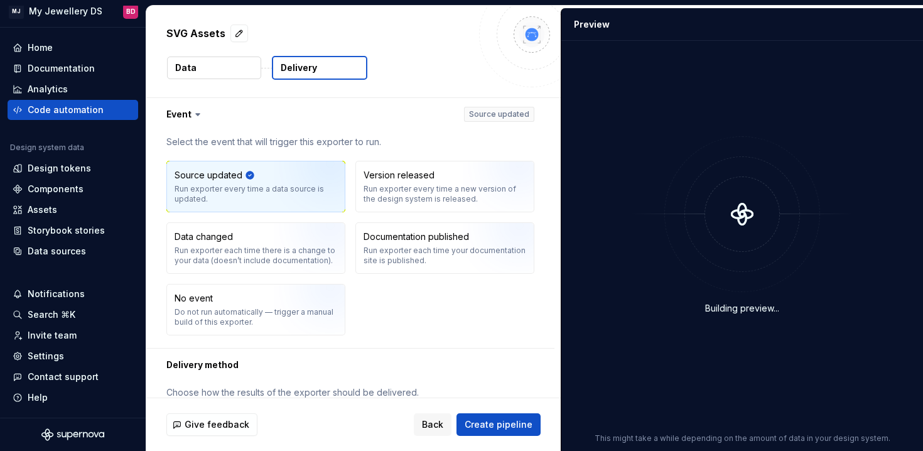
click at [202, 84] on div "SVG Assets Data Delivery" at bounding box center [353, 52] width 414 height 92
click at [210, 71] on button "Data" at bounding box center [214, 68] width 94 height 23
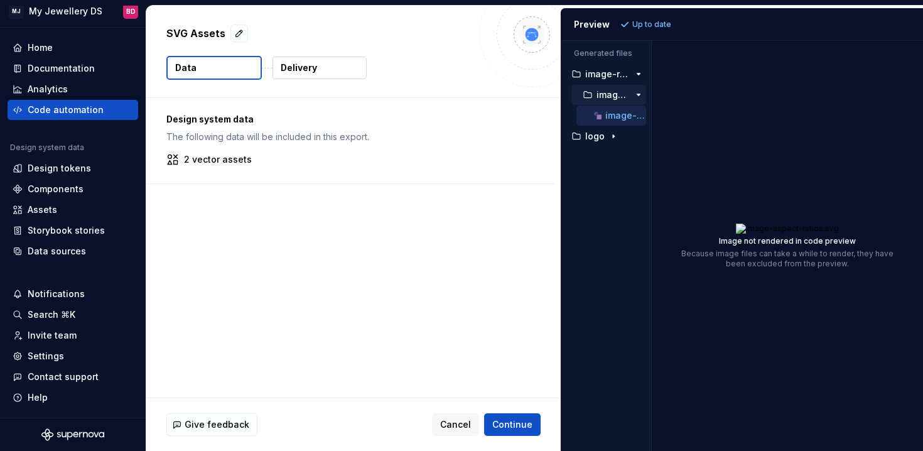
click at [603, 92] on p "image-ratio" at bounding box center [613, 95] width 33 height 10
click at [606, 61] on div "Accessibility guide for tree . Navigate the tree with the arrow keys. Common tr…" at bounding box center [603, 94] width 85 height 67
click at [264, 144] on div "Design system data The following data will be included in this export. 2 vector…" at bounding box center [350, 140] width 408 height 85
click at [458, 421] on span "Cancel" at bounding box center [455, 424] width 31 height 13
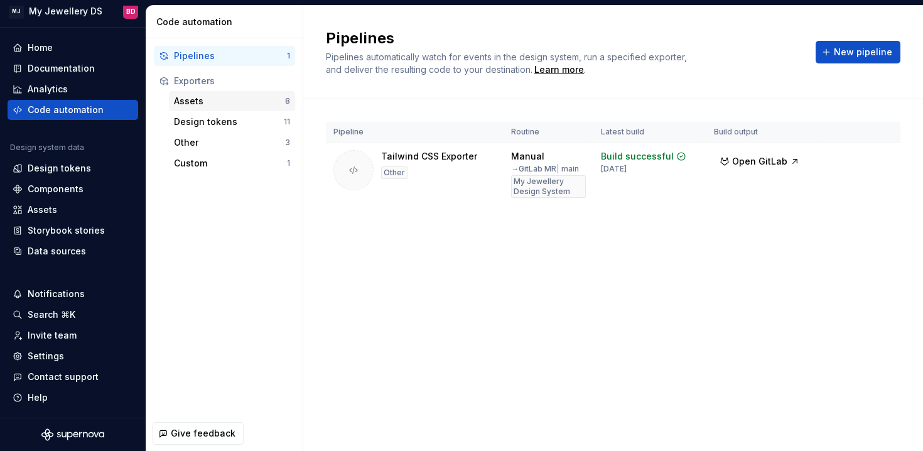
click at [222, 102] on div "Assets" at bounding box center [229, 101] width 111 height 13
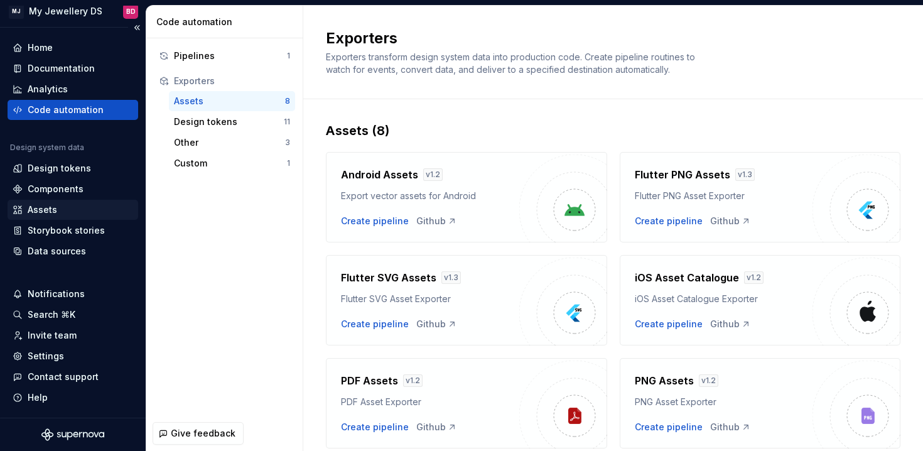
click at [53, 212] on div "Assets" at bounding box center [43, 209] width 30 height 13
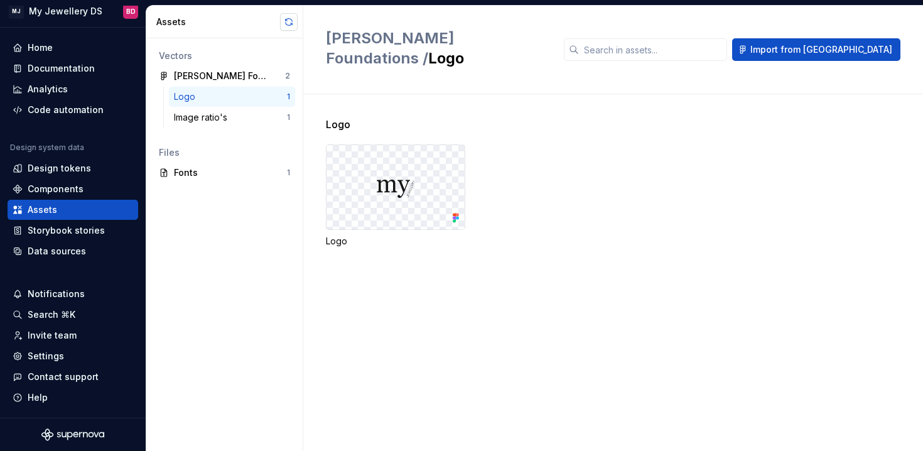
click at [288, 23] on button "button" at bounding box center [289, 22] width 18 height 18
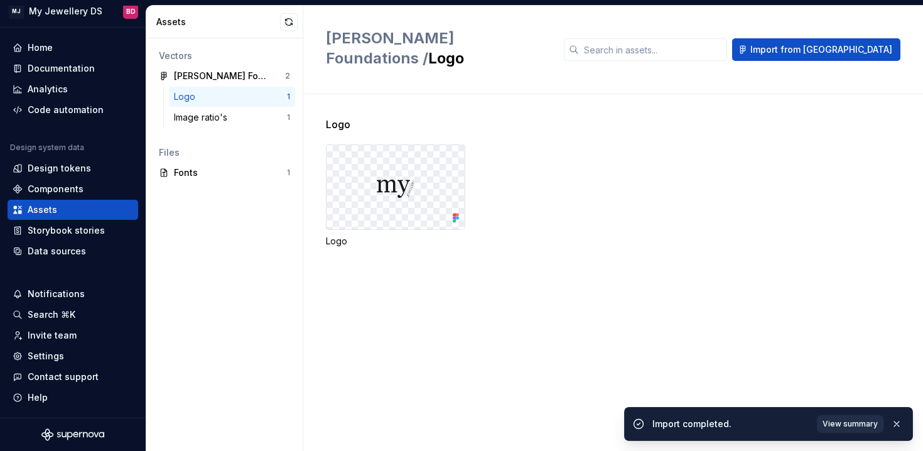
click at [872, 424] on span "View summary" at bounding box center [850, 424] width 55 height 10
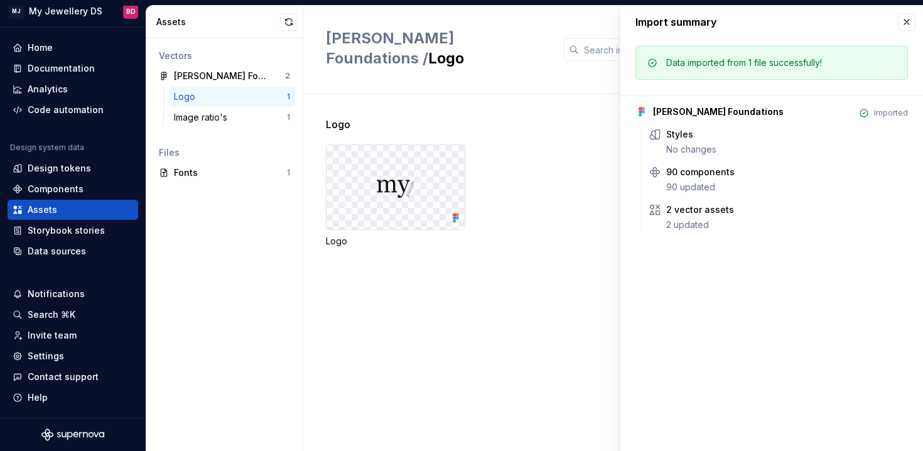
click at [394, 153] on div at bounding box center [396, 187] width 138 height 84
click at [911, 16] on button "button" at bounding box center [907, 22] width 18 height 18
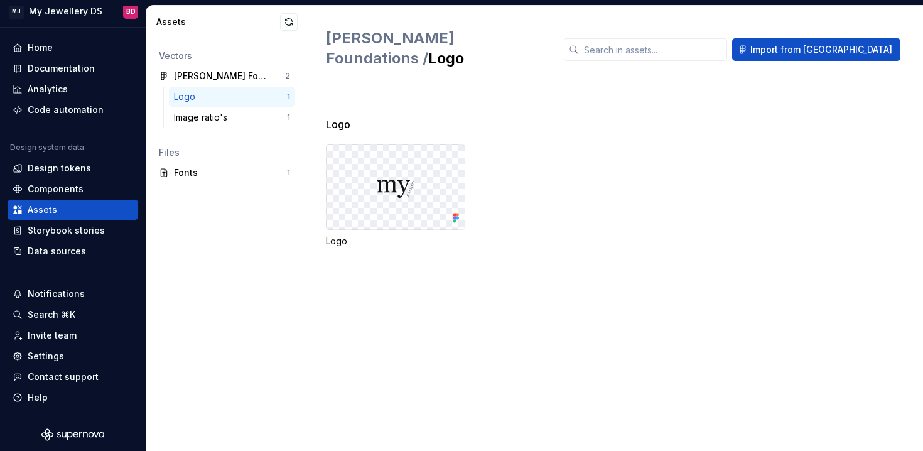
click at [432, 173] on div at bounding box center [396, 187] width 138 height 84
click at [338, 235] on div "Logo" at bounding box center [395, 241] width 139 height 13
click at [429, 145] on div at bounding box center [396, 187] width 138 height 84
click at [270, 70] on div "2" at bounding box center [279, 76] width 23 height 18
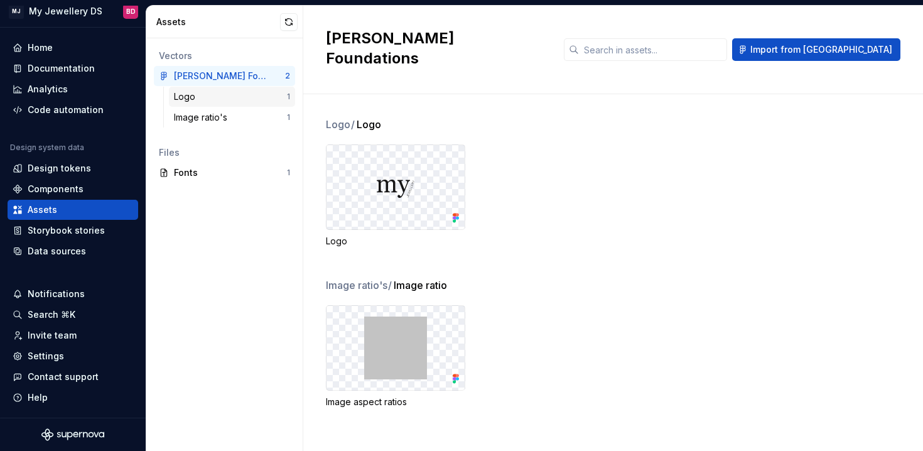
click at [262, 92] on div "Logo" at bounding box center [230, 96] width 113 height 13
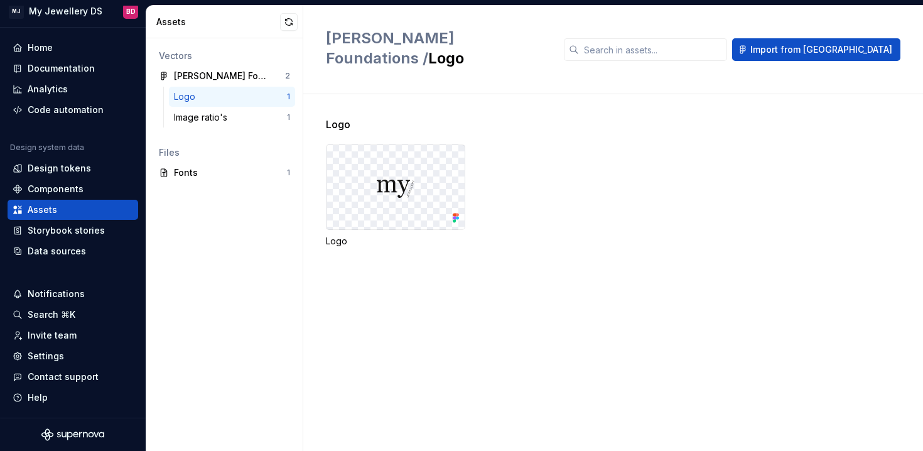
click at [431, 171] on div at bounding box center [396, 187] width 138 height 84
click at [440, 151] on div at bounding box center [396, 187] width 138 height 84
click at [451, 212] on icon at bounding box center [456, 218] width 13 height 13
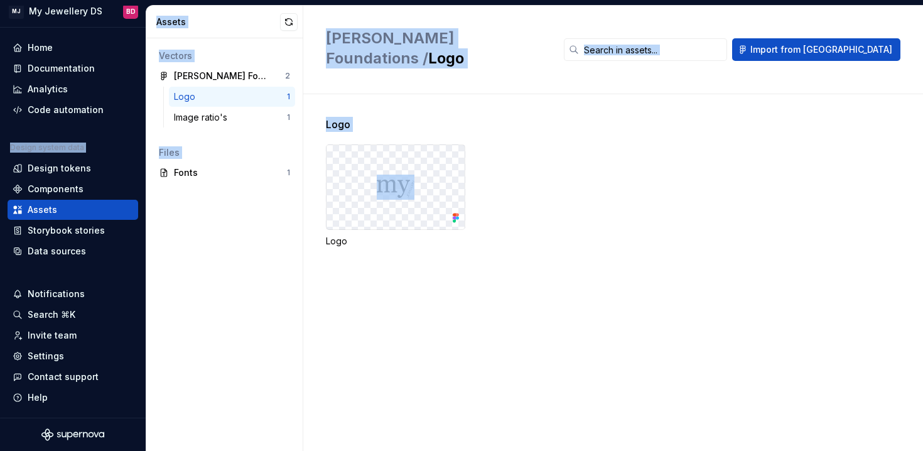
drag, startPoint x: 451, startPoint y: 201, endPoint x: 375, endPoint y: 187, distance: 77.3
click at [441, 201] on div at bounding box center [395, 186] width 139 height 85
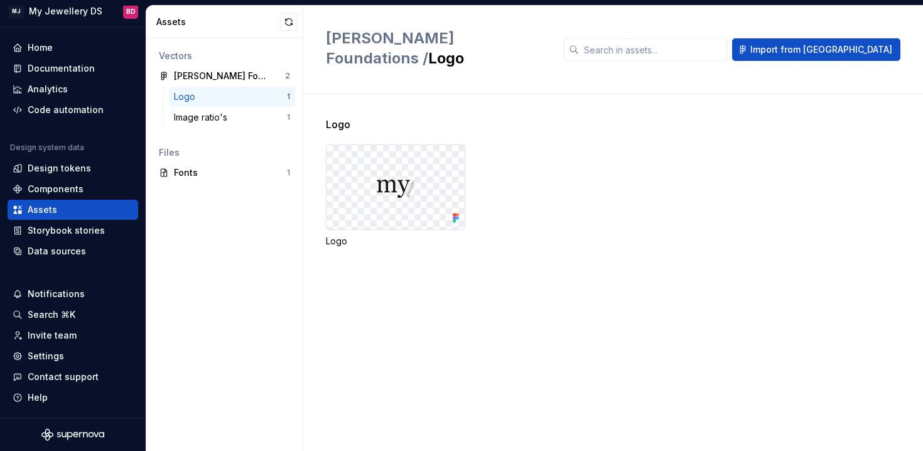
click at [347, 207] on div at bounding box center [396, 187] width 138 height 84
click at [265, 82] on div "[PERSON_NAME] Foundations" at bounding box center [221, 76] width 94 height 13
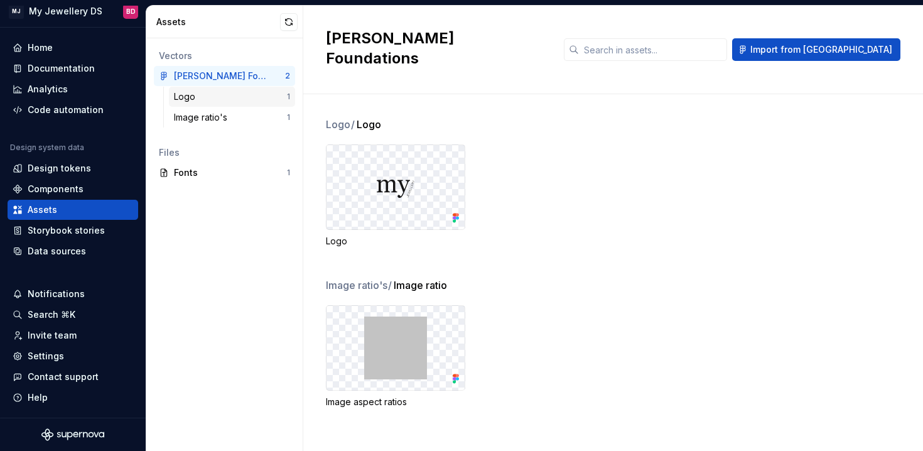
click at [228, 102] on div "Logo" at bounding box center [230, 96] width 113 height 13
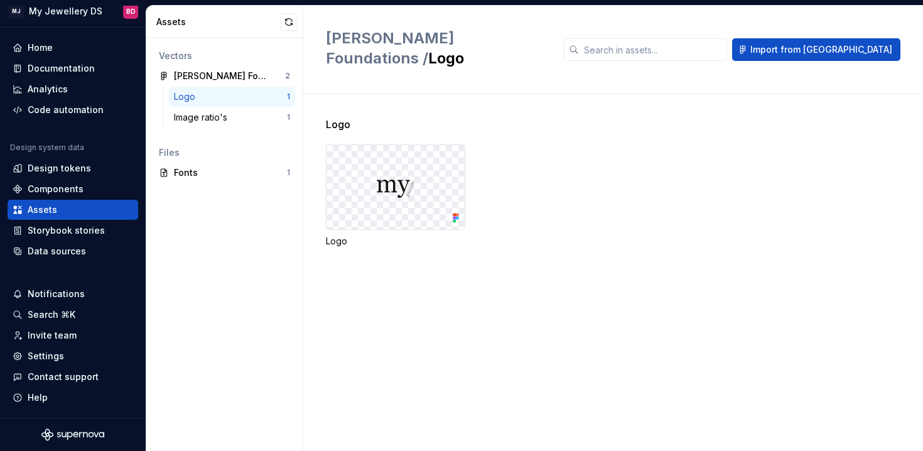
click at [417, 148] on div at bounding box center [396, 187] width 138 height 84
click at [344, 235] on div "Logo" at bounding box center [395, 241] width 139 height 13
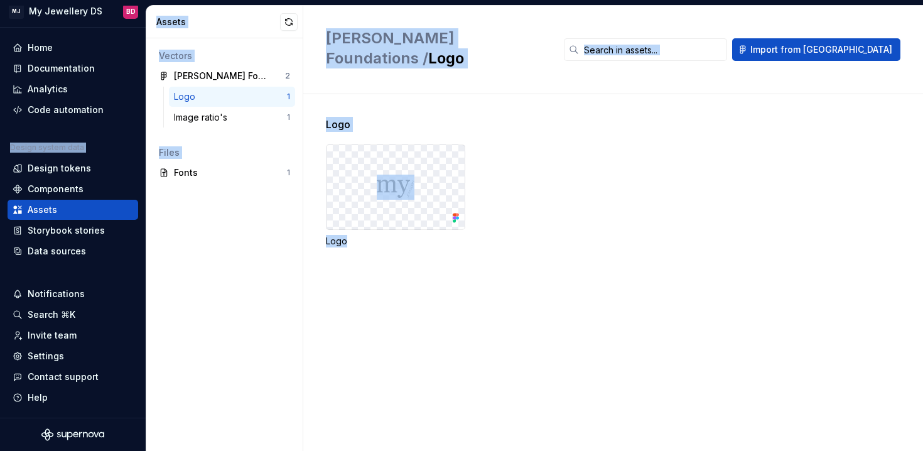
click at [344, 235] on div "Logo" at bounding box center [395, 241] width 139 height 13
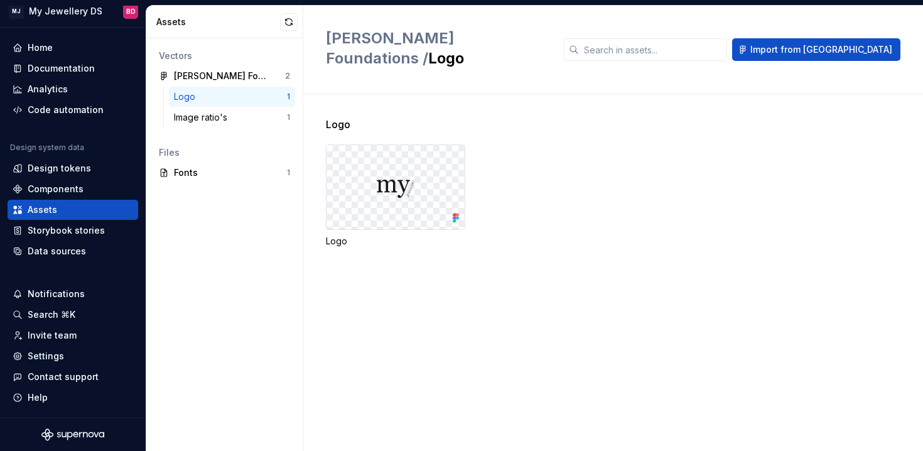
click at [344, 235] on div "Logo" at bounding box center [395, 241] width 139 height 13
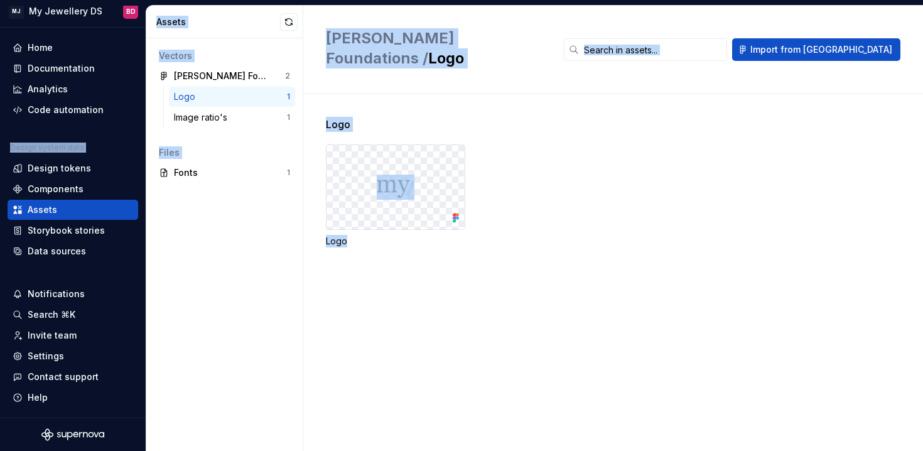
click at [344, 235] on div "Logo" at bounding box center [395, 241] width 139 height 13
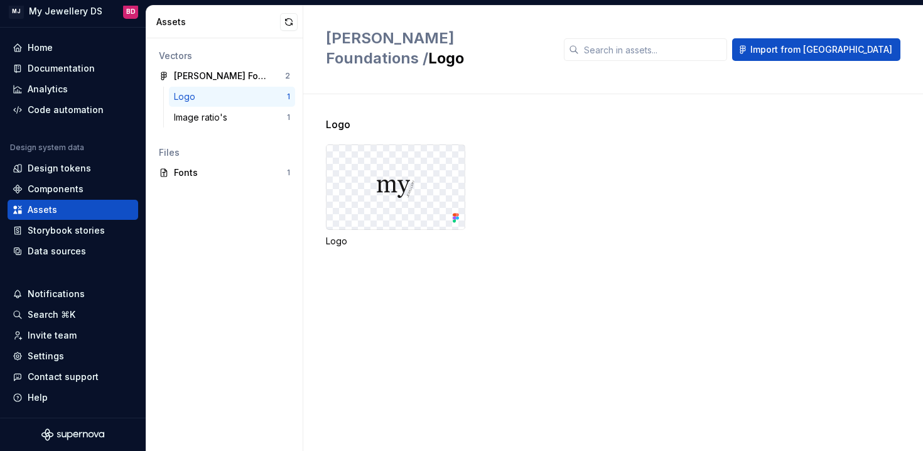
click at [453, 145] on div at bounding box center [396, 187] width 138 height 84
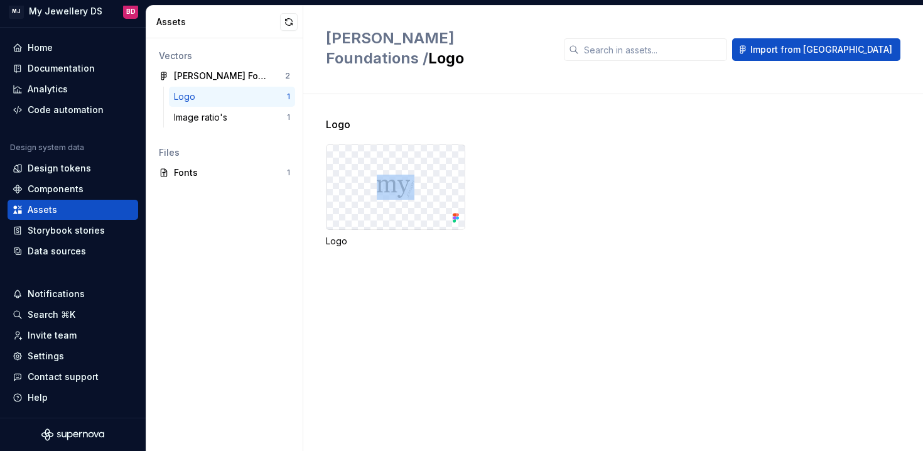
click at [453, 145] on div at bounding box center [396, 187] width 138 height 84
click at [419, 145] on div at bounding box center [396, 187] width 138 height 84
click at [382, 187] on div at bounding box center [396, 187] width 138 height 84
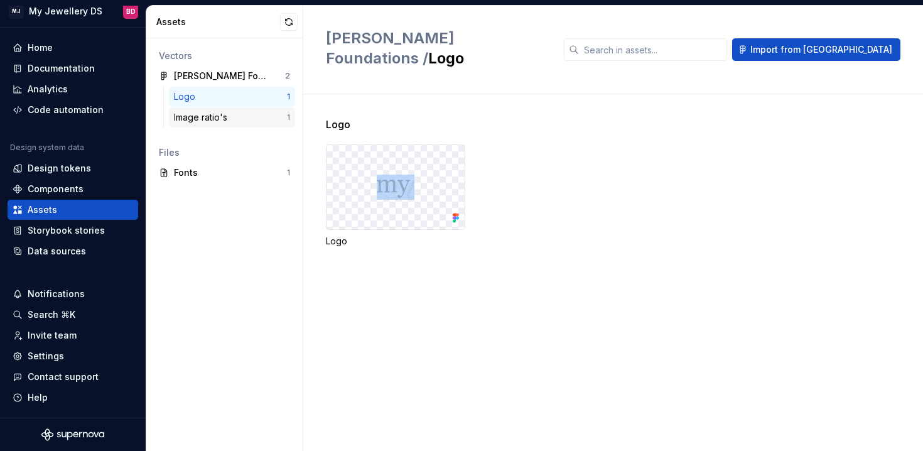
click at [261, 116] on div "Image ratio's" at bounding box center [230, 117] width 113 height 13
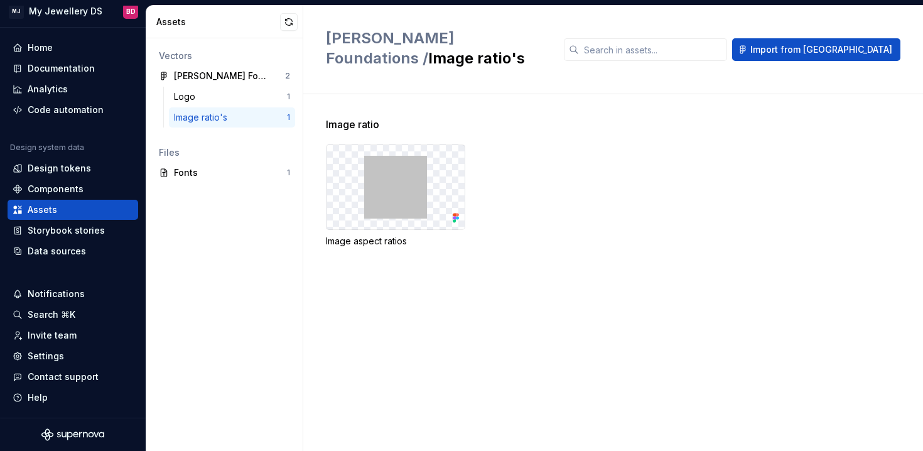
click at [436, 198] on div at bounding box center [396, 187] width 138 height 84
click at [372, 228] on div "Image ratio Image aspect ratios" at bounding box center [624, 197] width 597 height 161
click at [433, 145] on div at bounding box center [396, 187] width 138 height 84
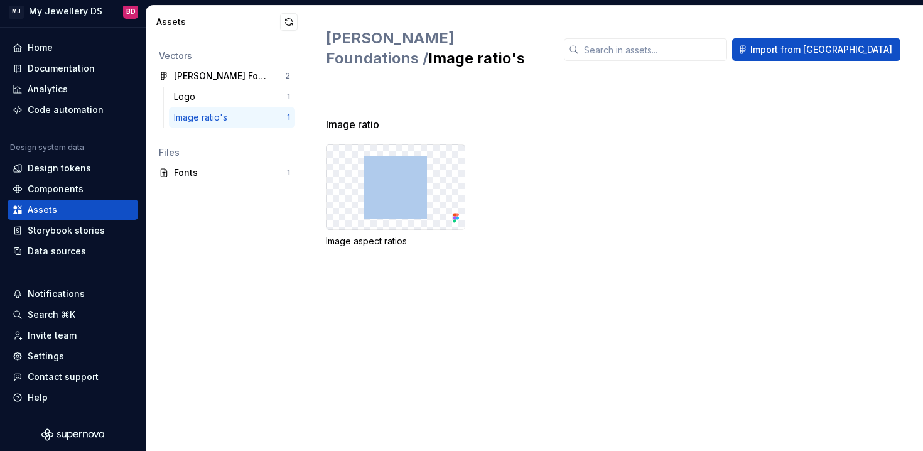
click at [433, 145] on div at bounding box center [396, 187] width 138 height 84
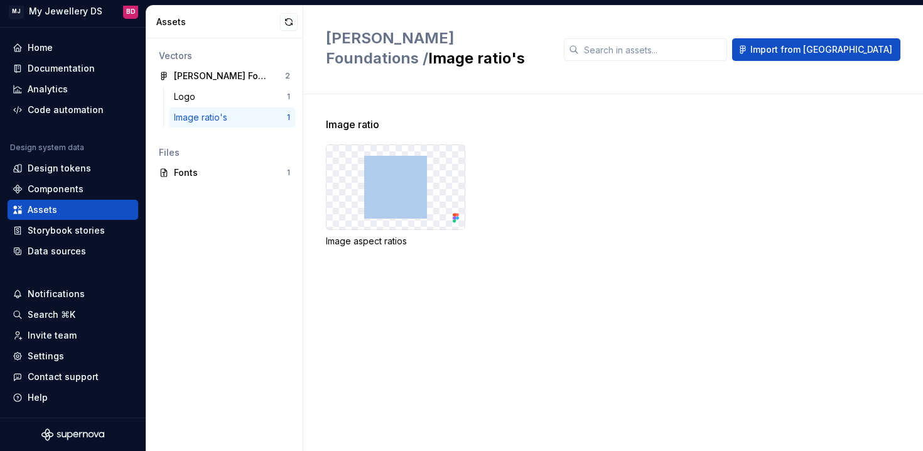
click at [433, 145] on div at bounding box center [396, 187] width 138 height 84
click at [238, 166] on div "Fonts" at bounding box center [230, 172] width 113 height 13
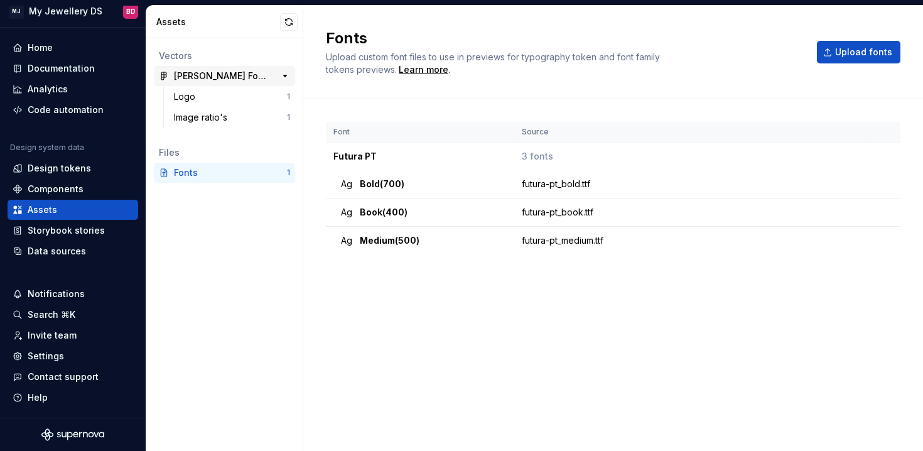
click at [226, 73] on div "[PERSON_NAME] Foundations" at bounding box center [221, 76] width 94 height 13
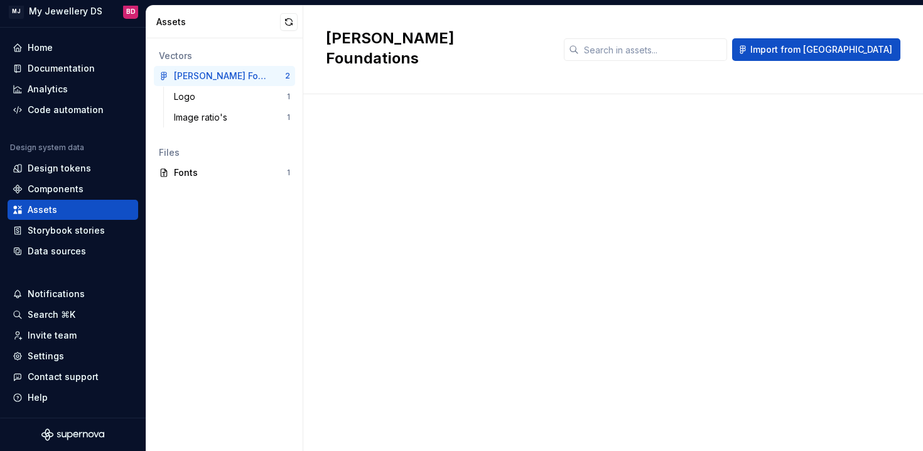
click at [166, 57] on div "Vectors" at bounding box center [224, 56] width 131 height 13
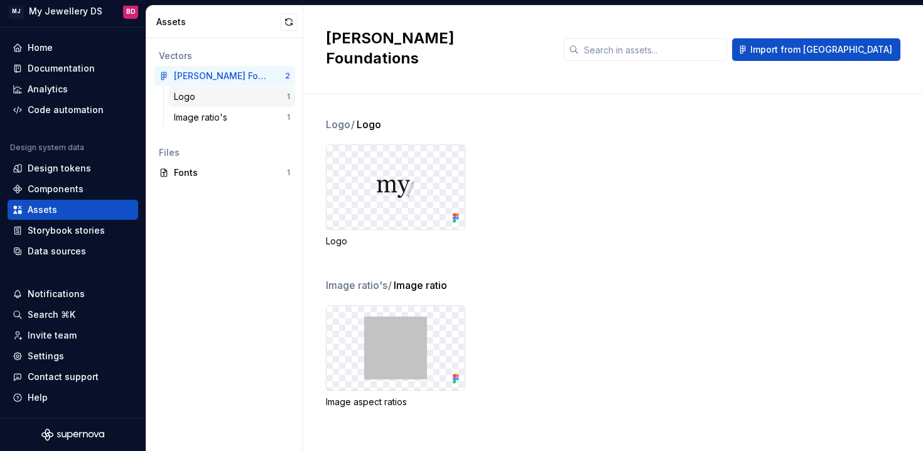
click at [220, 90] on div "Logo 1" at bounding box center [232, 97] width 126 height 20
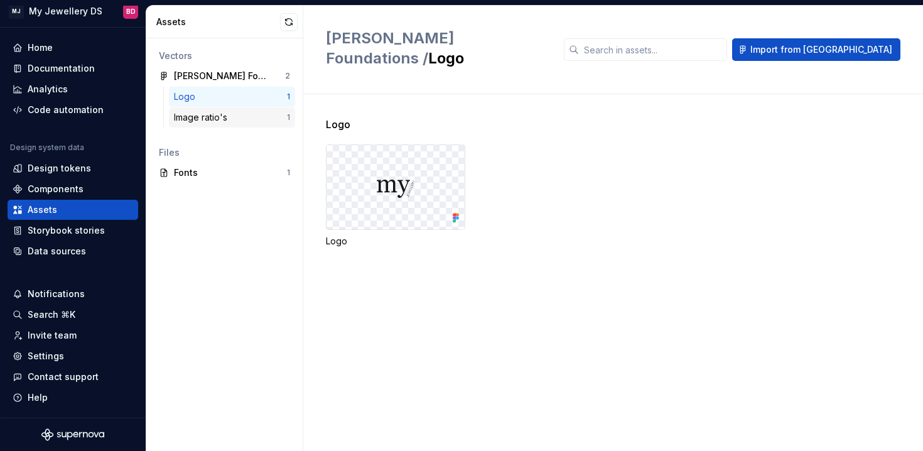
click at [224, 113] on div "Image ratio's" at bounding box center [203, 117] width 58 height 13
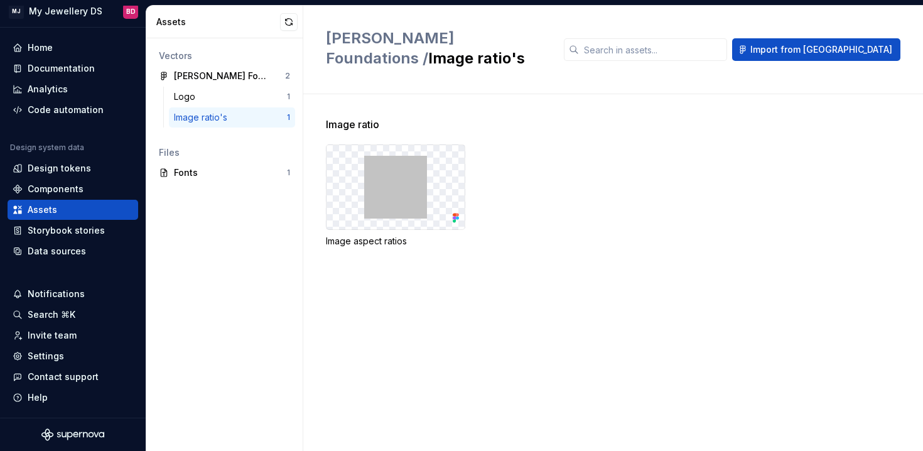
click at [166, 18] on div "Assets" at bounding box center [218, 22] width 124 height 13
click at [816, 45] on span "Import from [GEOGRAPHIC_DATA]" at bounding box center [821, 49] width 142 height 13
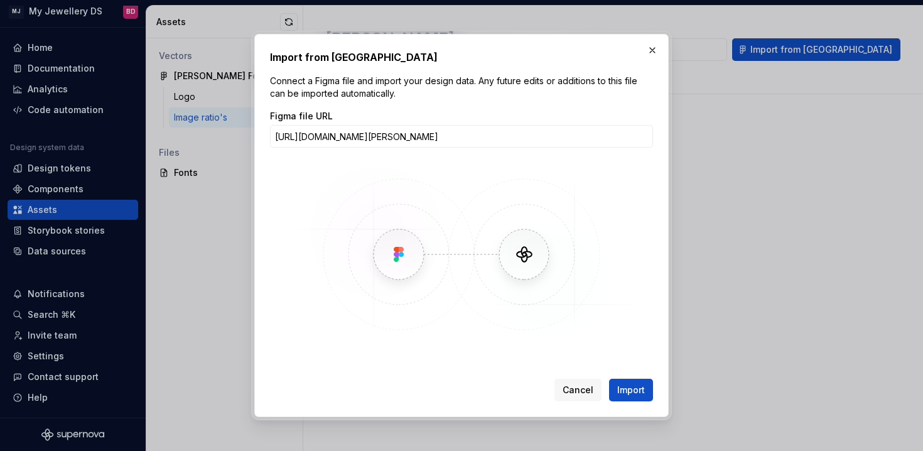
scroll to position [0, 144]
type input "https://www.figma.com/design/Mi2JlCHB7lMDYxAVXeNghE/MJ-DS-Foundations?node-id=7…"
click at [634, 387] on span "Import" at bounding box center [631, 390] width 28 height 13
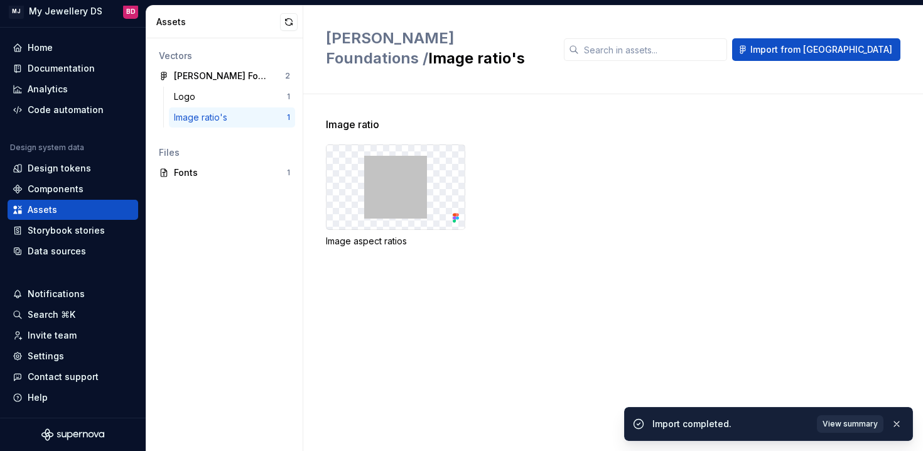
click at [853, 423] on span "View summary" at bounding box center [850, 424] width 55 height 10
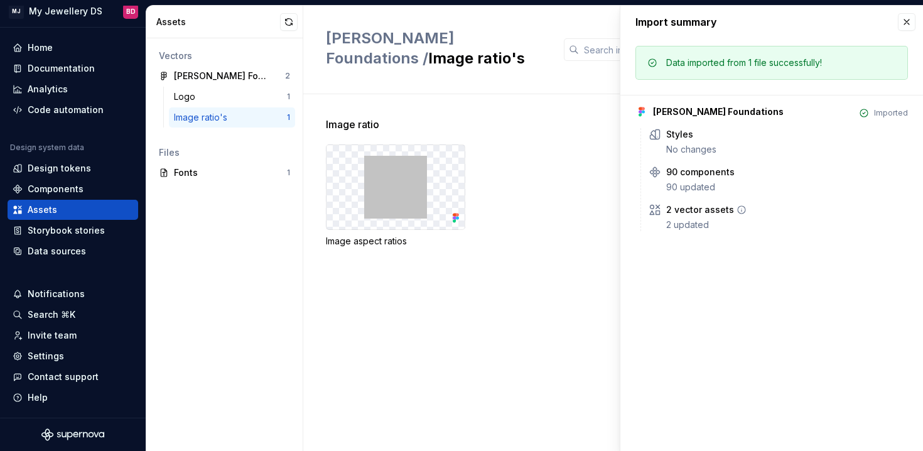
click at [691, 229] on div "2 updated" at bounding box center [787, 225] width 242 height 13
click at [710, 220] on div "2 updated" at bounding box center [787, 225] width 242 height 13
click at [470, 229] on div "Image ratio Image aspect ratios" at bounding box center [624, 197] width 597 height 161
click at [465, 214] on div "Image aspect ratios" at bounding box center [624, 195] width 597 height 103
click at [284, 23] on button "button" at bounding box center [289, 22] width 18 height 18
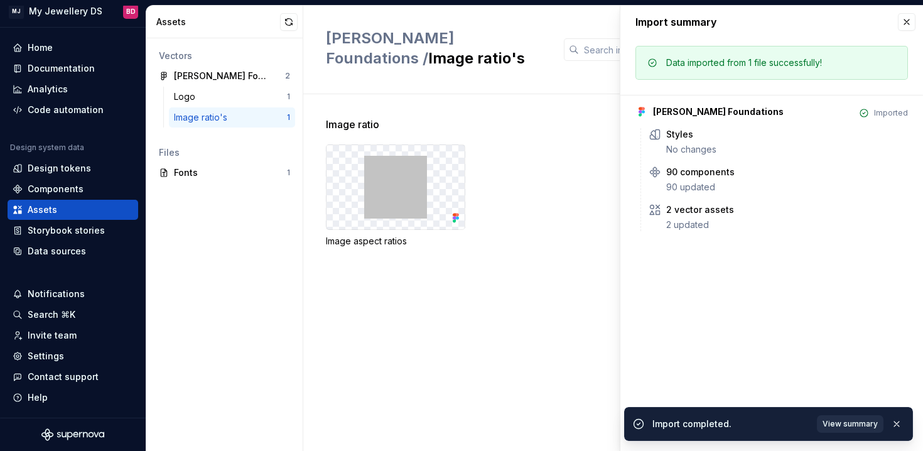
click at [842, 422] on span "View summary" at bounding box center [850, 424] width 55 height 10
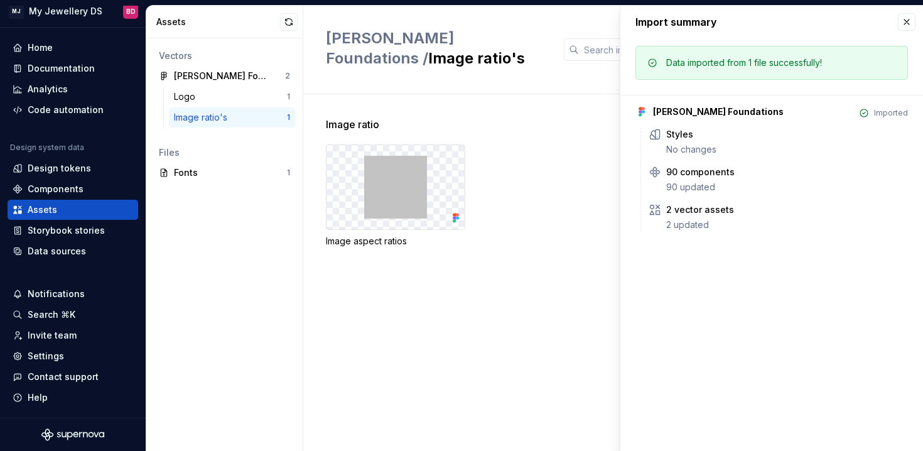
click at [913, 34] on div "Import summary" at bounding box center [771, 22] width 303 height 33
click at [914, 17] on button "button" at bounding box center [907, 22] width 18 height 18
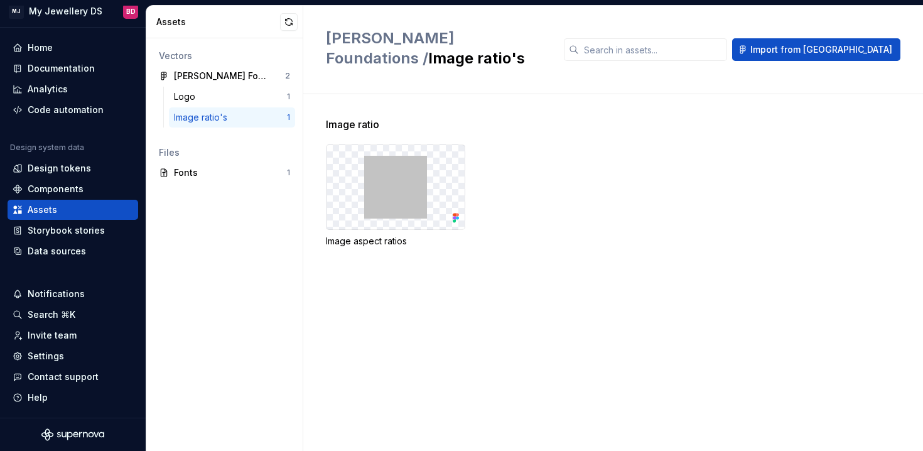
click at [288, 31] on div "Assets" at bounding box center [224, 22] width 157 height 33
click at [288, 22] on button "button" at bounding box center [289, 22] width 18 height 18
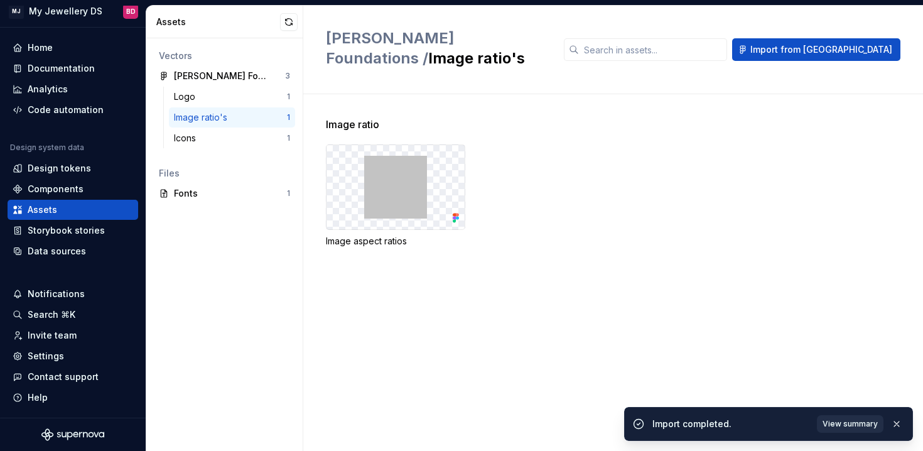
click at [857, 429] on button "View summary" at bounding box center [850, 424] width 67 height 18
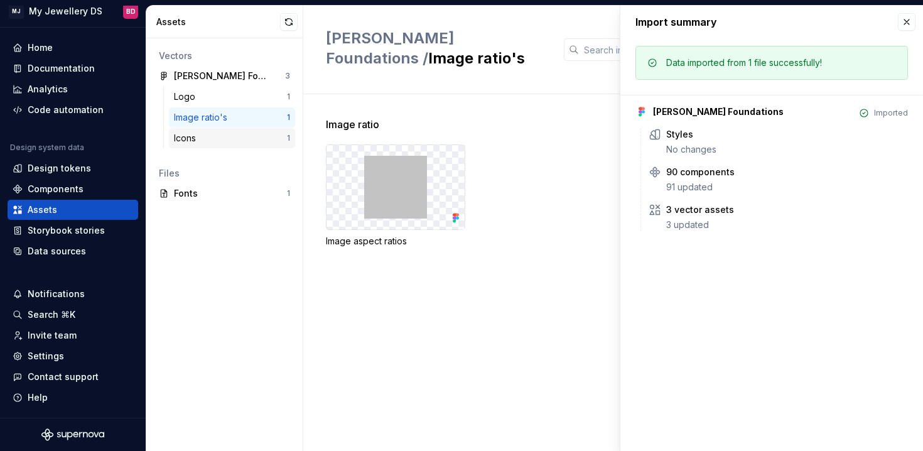
click at [256, 139] on div "Icons" at bounding box center [230, 138] width 113 height 13
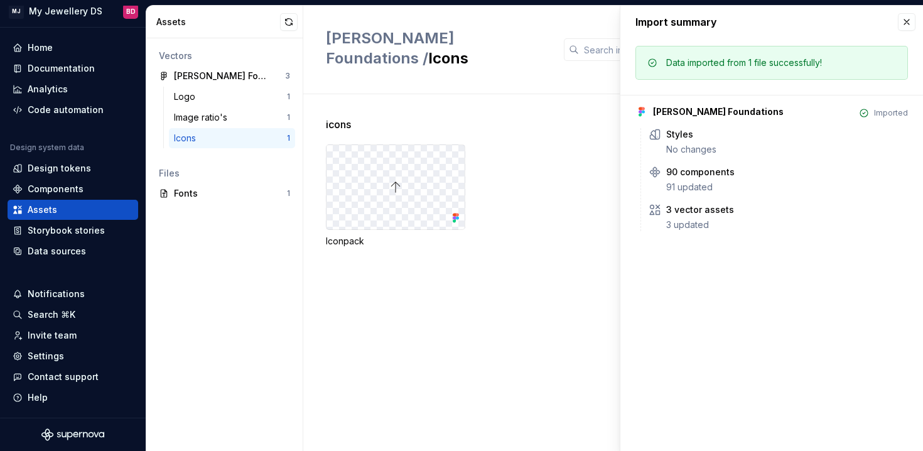
click at [415, 204] on div at bounding box center [396, 187] width 138 height 84
click at [385, 160] on div at bounding box center [396, 187] width 138 height 84
click at [911, 13] on button "button" at bounding box center [907, 22] width 18 height 18
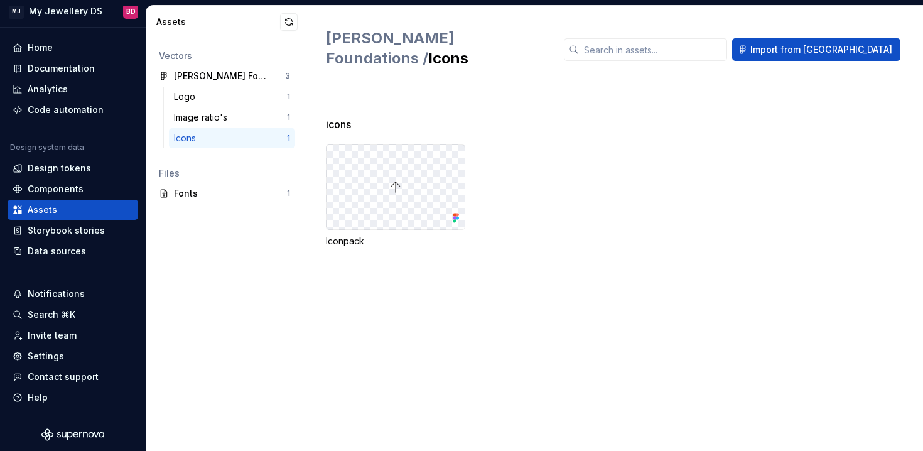
click at [327, 235] on div "Iconpack" at bounding box center [395, 241] width 139 height 13
click at [404, 188] on div at bounding box center [396, 187] width 138 height 84
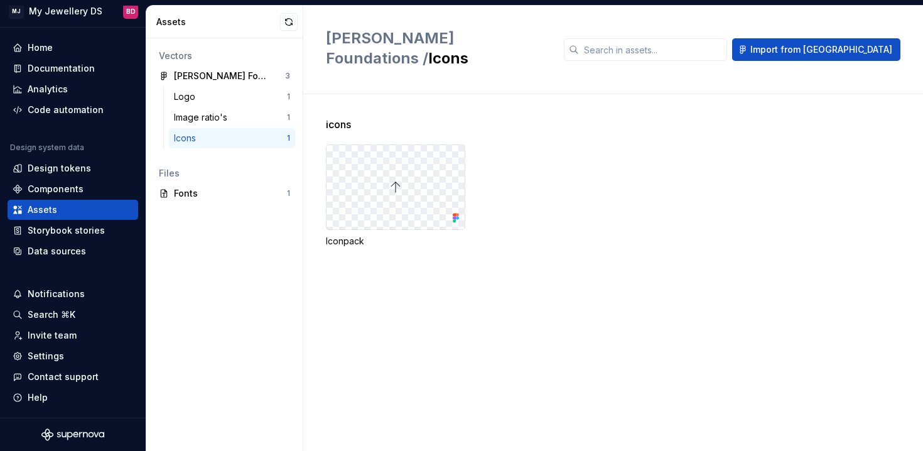
click at [362, 210] on div "Iconpack" at bounding box center [395, 195] width 139 height 103
click at [541, 144] on div "Iconpack" at bounding box center [624, 195] width 597 height 103
click at [86, 191] on div "Components" at bounding box center [73, 189] width 121 height 13
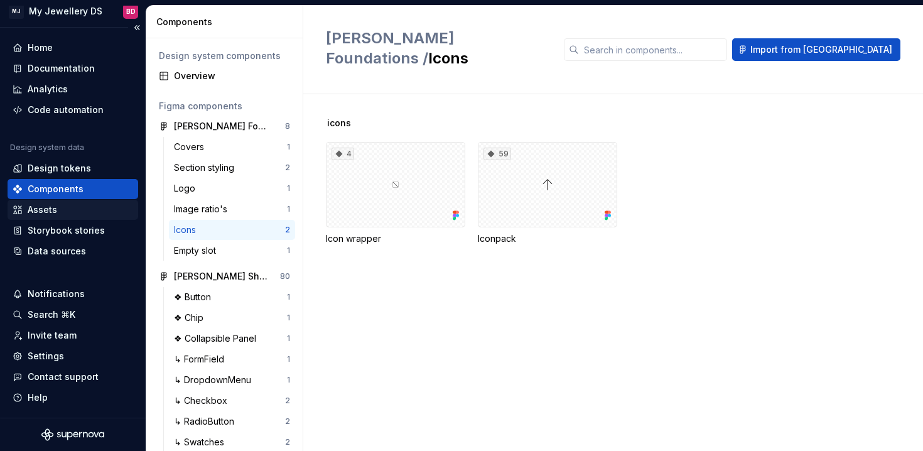
click at [75, 211] on div "Assets" at bounding box center [73, 209] width 121 height 13
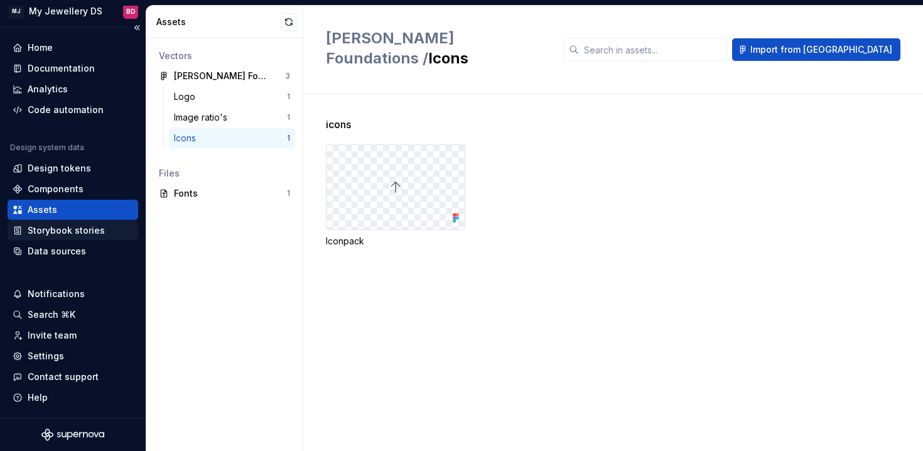
click at [69, 228] on div "Storybook stories" at bounding box center [66, 230] width 77 height 13
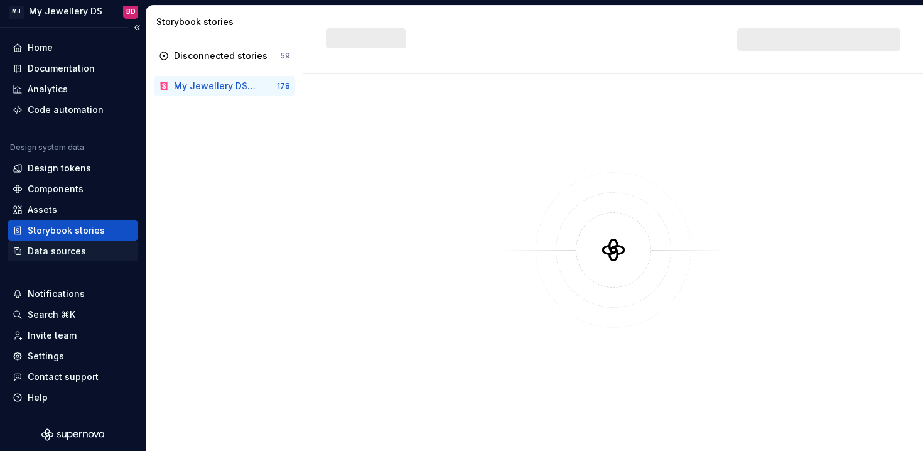
click at [88, 254] on div "Data sources" at bounding box center [73, 251] width 121 height 13
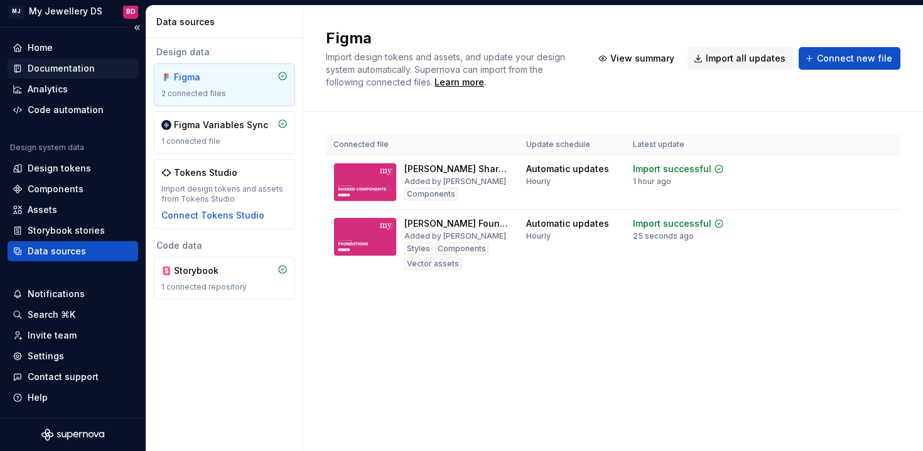
click at [82, 66] on div "Documentation" at bounding box center [61, 68] width 67 height 13
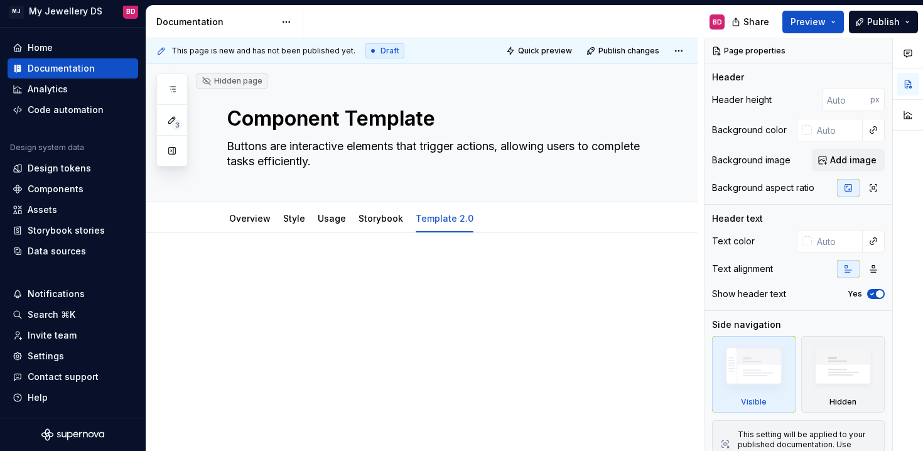
type textarea "*"
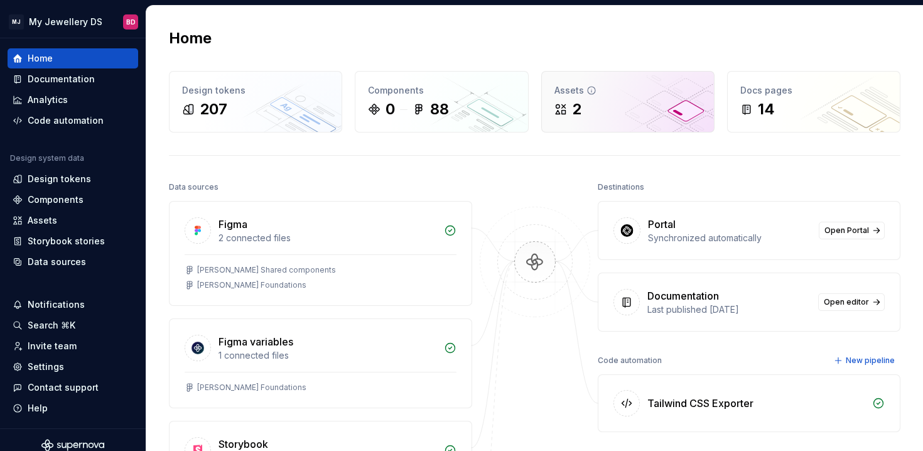
click at [572, 115] on div "2" at bounding box center [576, 109] width 9 height 20
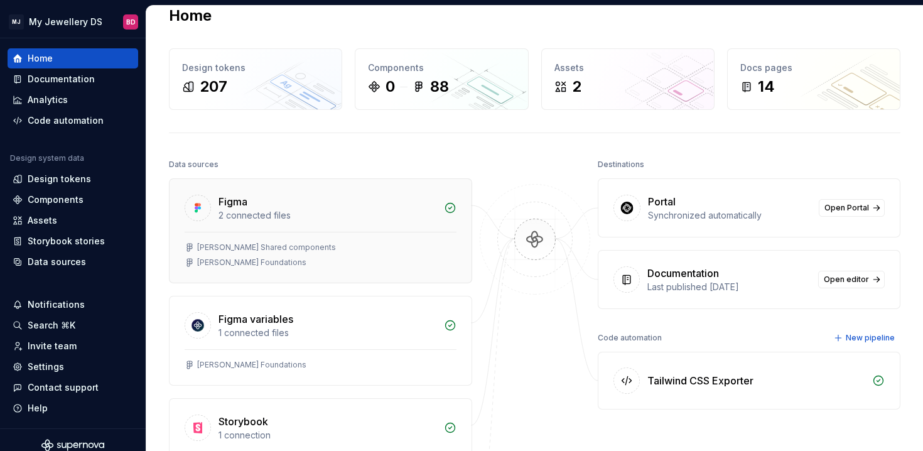
scroll to position [38, 0]
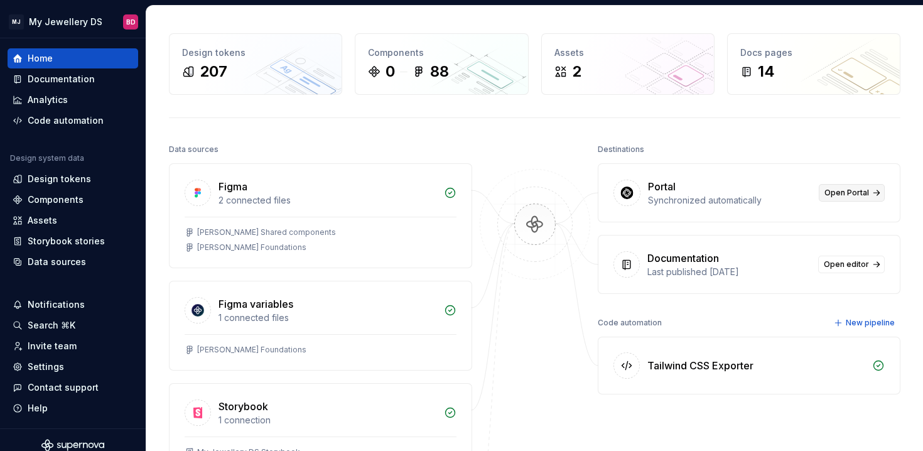
click at [874, 194] on link "Open Portal" at bounding box center [852, 193] width 66 height 18
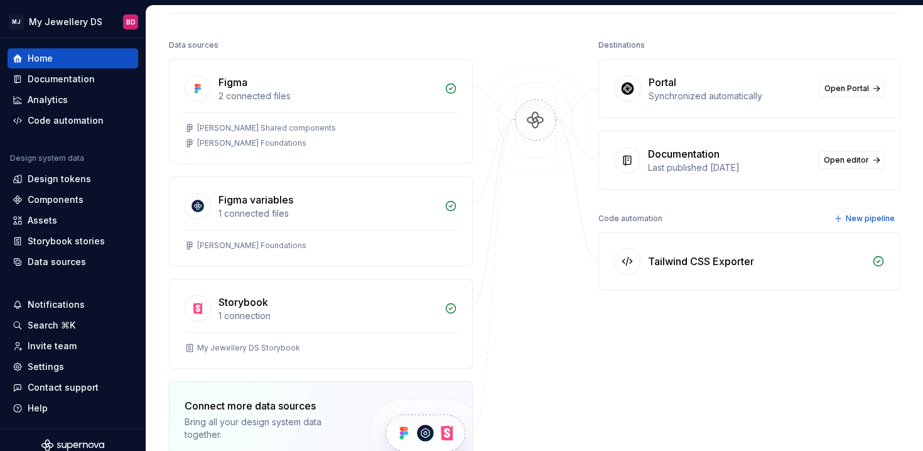
scroll to position [139, 0]
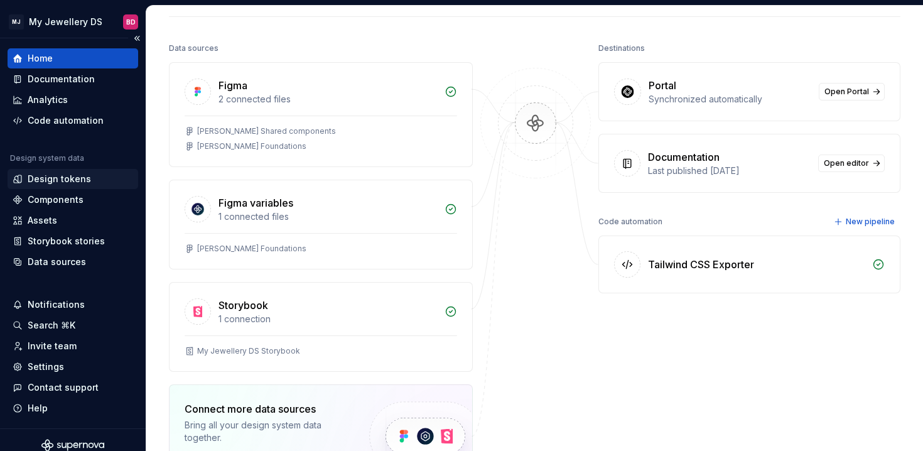
click at [61, 180] on div "Design tokens" at bounding box center [59, 179] width 63 height 13
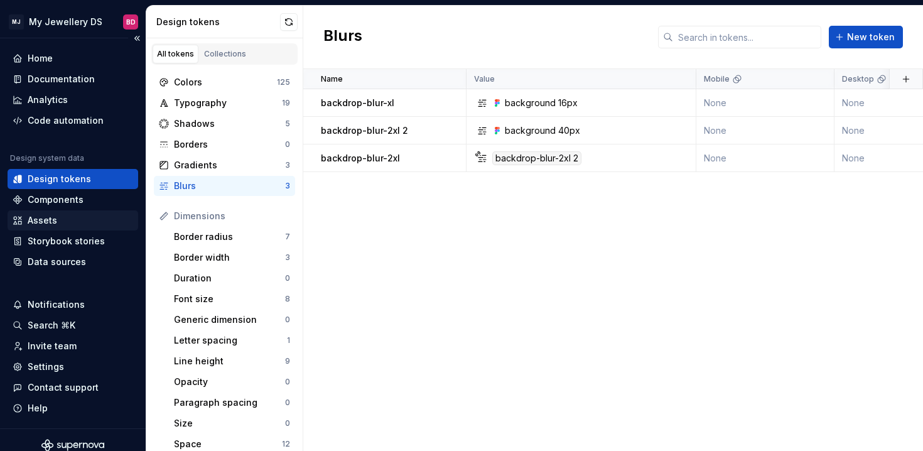
click at [63, 219] on div "Assets" at bounding box center [73, 220] width 121 height 13
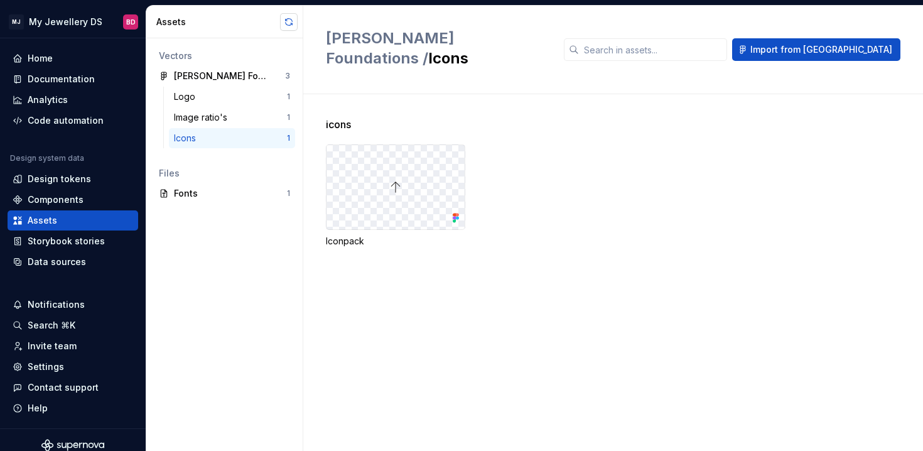
click at [289, 26] on button "button" at bounding box center [289, 22] width 18 height 18
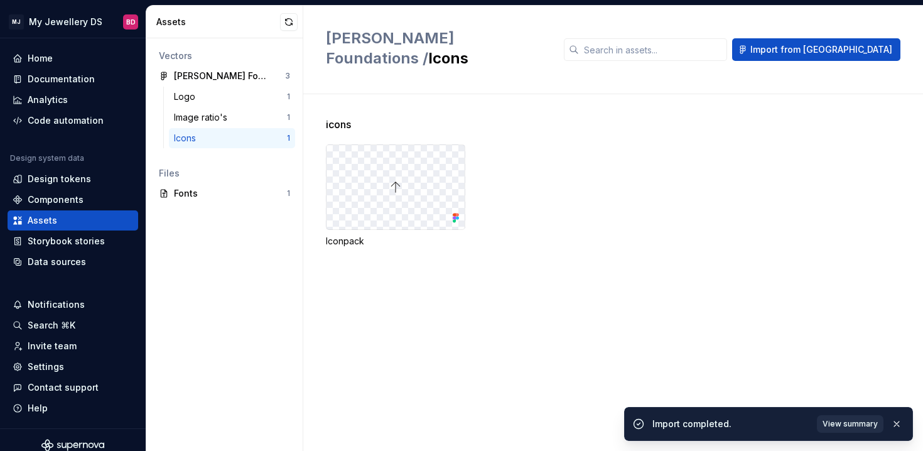
click at [843, 421] on span "View summary" at bounding box center [850, 424] width 55 height 10
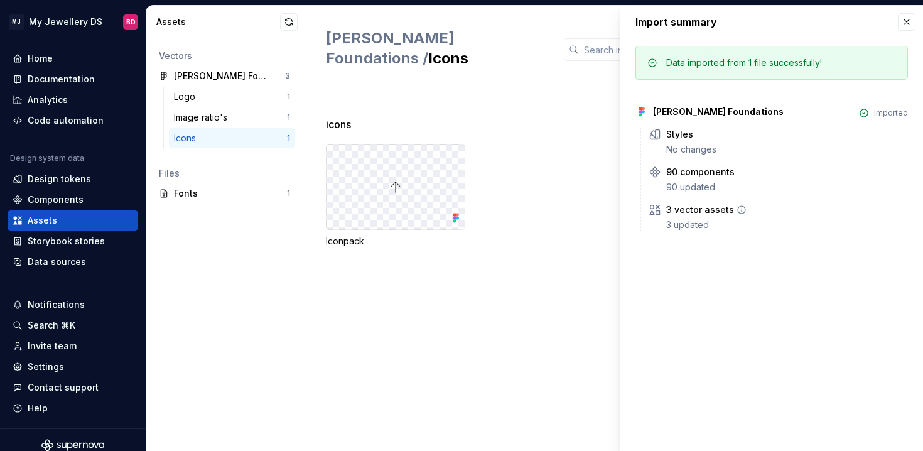
click at [717, 217] on div "3 vector assets 3 updated" at bounding box center [787, 217] width 242 height 28
click at [742, 208] on icon at bounding box center [742, 210] width 8 height 8
click at [418, 156] on div at bounding box center [396, 187] width 138 height 84
click at [484, 209] on div "Iconpack" at bounding box center [624, 195] width 597 height 103
click at [410, 265] on div "icons Iconpack" at bounding box center [624, 272] width 597 height 357
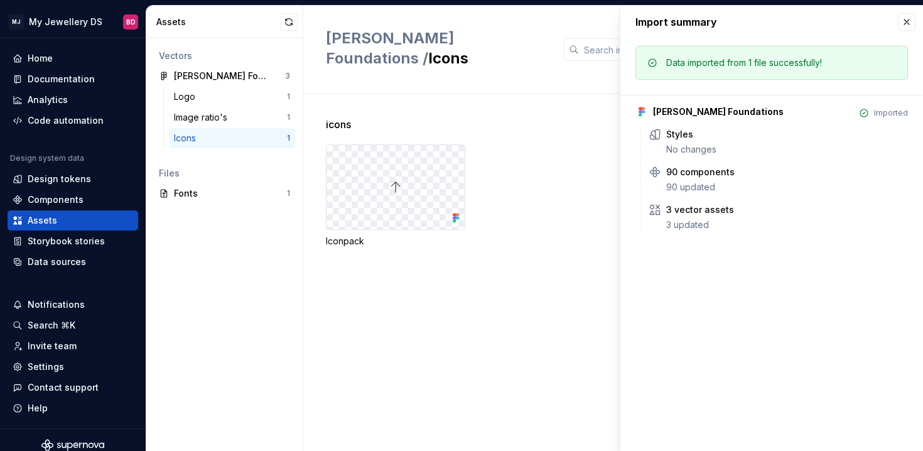
click at [919, 19] on div "Import summary" at bounding box center [771, 22] width 303 height 33
click at [307, 267] on div "icons Iconpack" at bounding box center [613, 272] width 620 height 357
click at [447, 156] on div at bounding box center [396, 187] width 138 height 84
click at [455, 217] on icon at bounding box center [454, 218] width 3 height 3
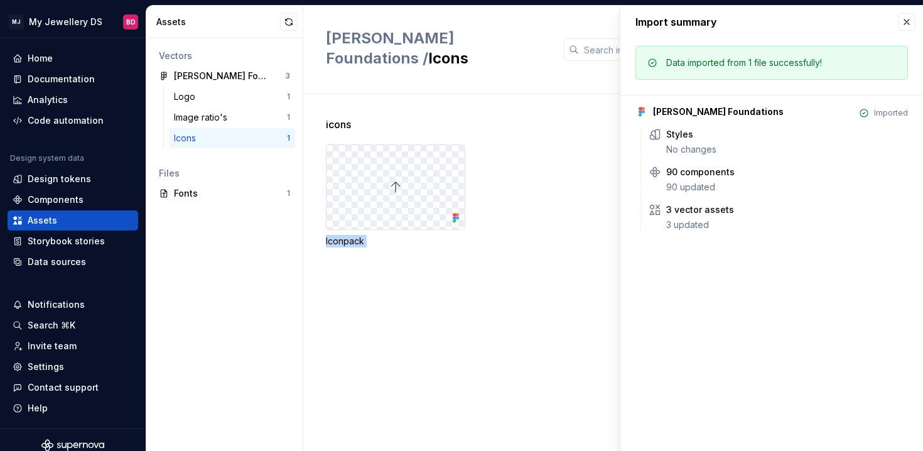
click at [455, 217] on icon at bounding box center [454, 218] width 3 height 3
click at [372, 175] on div at bounding box center [396, 187] width 138 height 84
click at [261, 124] on div "Image ratio's 1" at bounding box center [232, 117] width 126 height 20
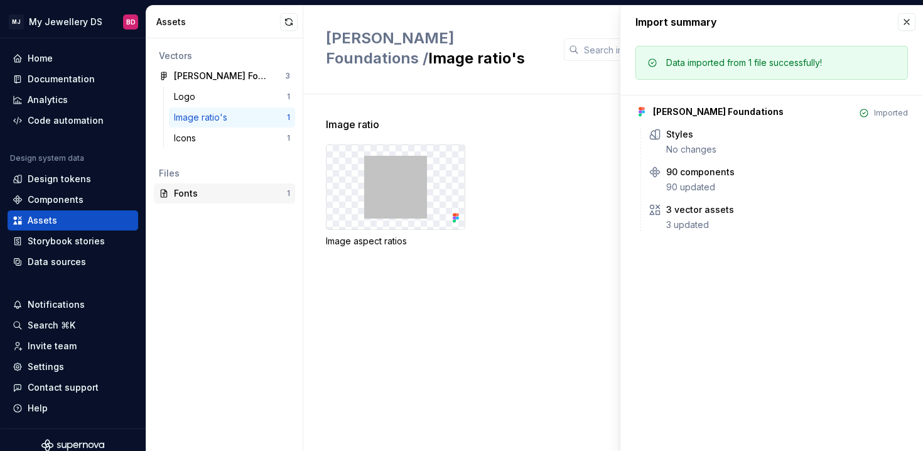
click at [249, 196] on div "Fonts" at bounding box center [230, 193] width 113 height 13
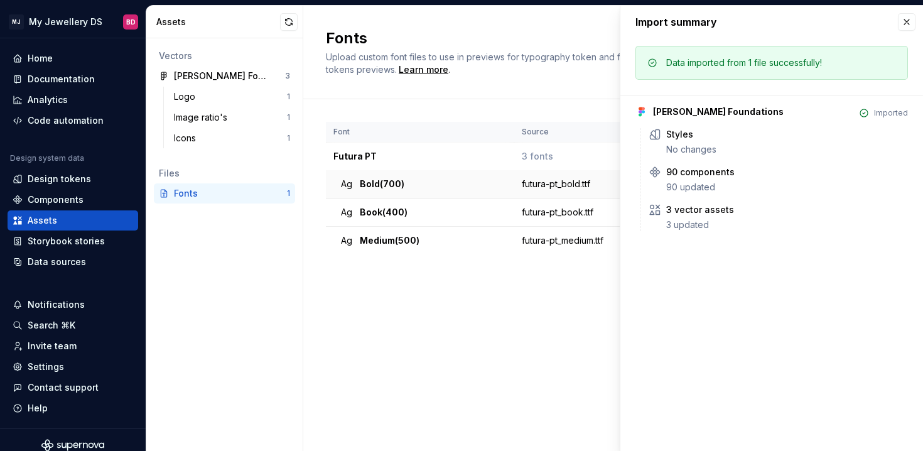
click at [424, 176] on td "Ag Bold (700)" at bounding box center [420, 184] width 188 height 28
click at [445, 212] on div "Ag Book (400)" at bounding box center [424, 212] width 166 height 13
click at [902, 30] on button "button" at bounding box center [907, 22] width 18 height 18
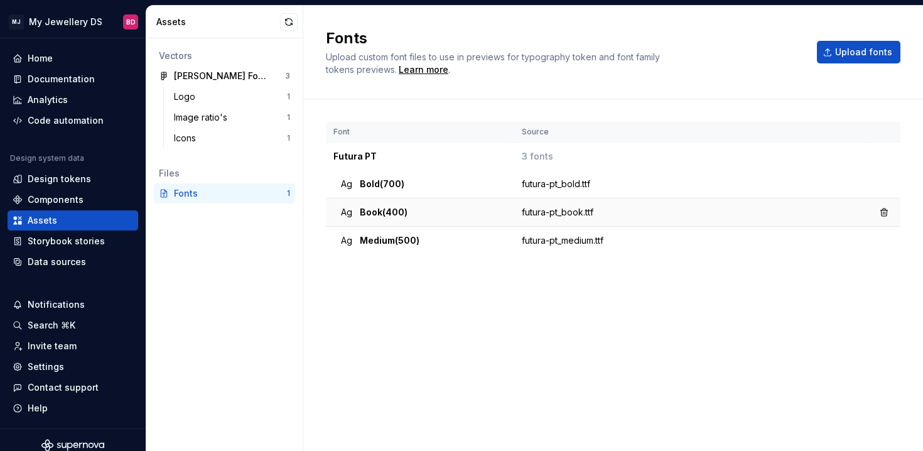
click at [583, 205] on td "futura-pt_book.ttf" at bounding box center [691, 212] width 354 height 28
click at [282, 23] on button "button" at bounding box center [289, 22] width 18 height 18
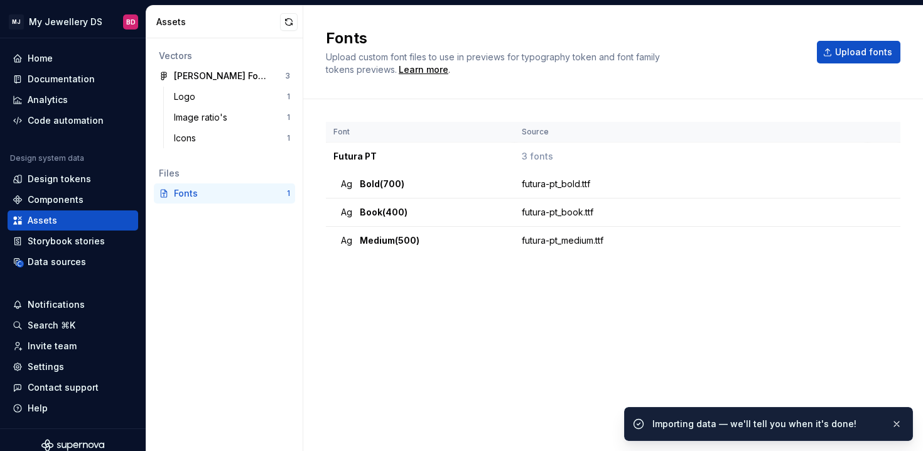
click at [257, 148] on div "Logo 1 Image ratio's 1 Icons 1" at bounding box center [224, 120] width 141 height 67
click at [266, 137] on div "Icons" at bounding box center [230, 138] width 113 height 13
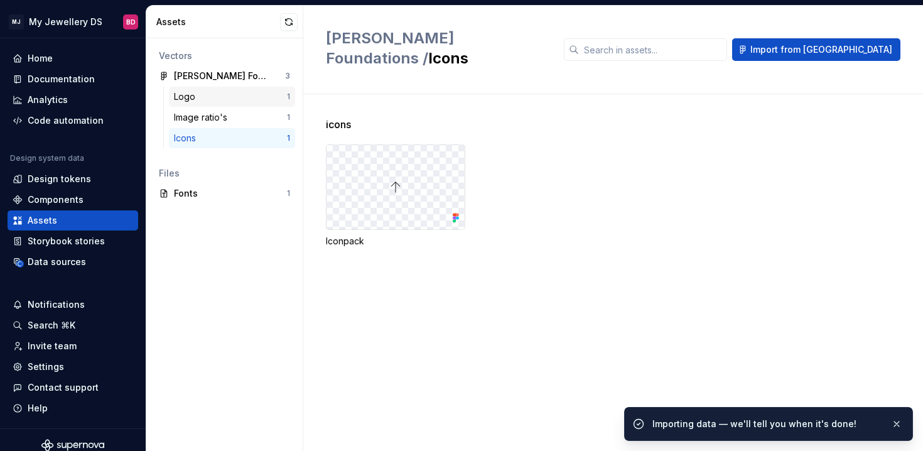
click at [251, 100] on div "Logo" at bounding box center [230, 96] width 113 height 13
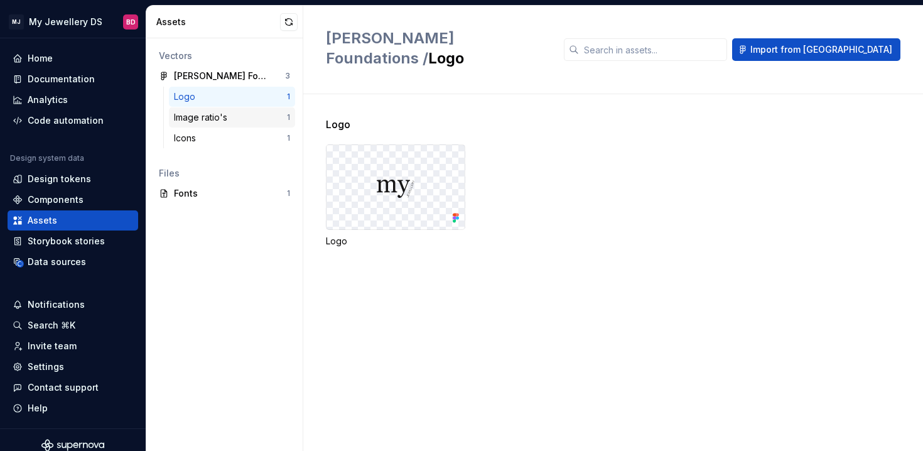
click at [251, 116] on div "Image ratio's" at bounding box center [230, 117] width 113 height 13
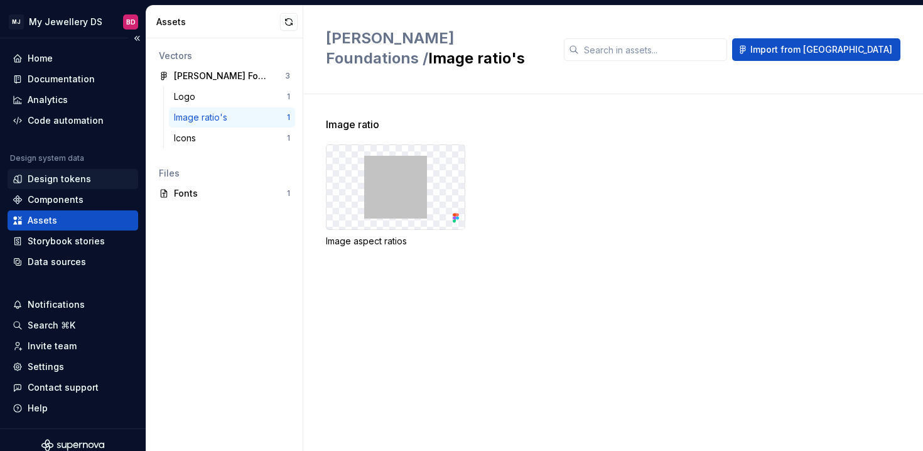
click at [75, 177] on div "Design tokens" at bounding box center [59, 179] width 63 height 13
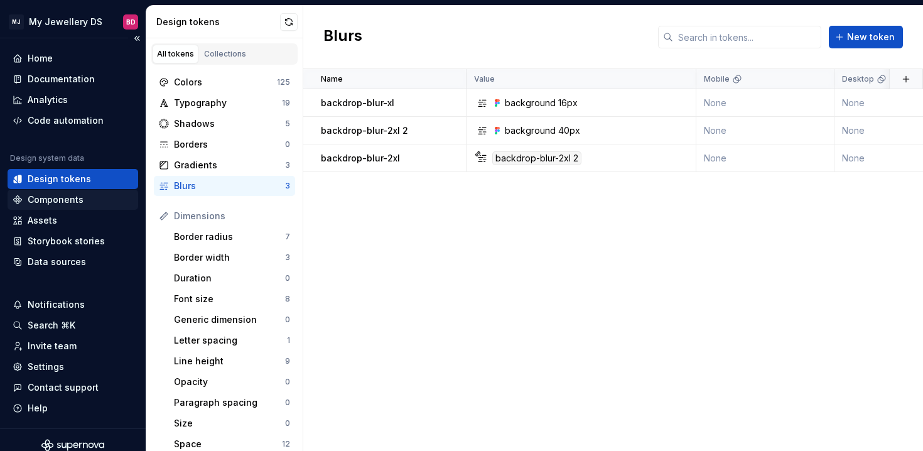
click at [86, 198] on div "Components" at bounding box center [73, 199] width 121 height 13
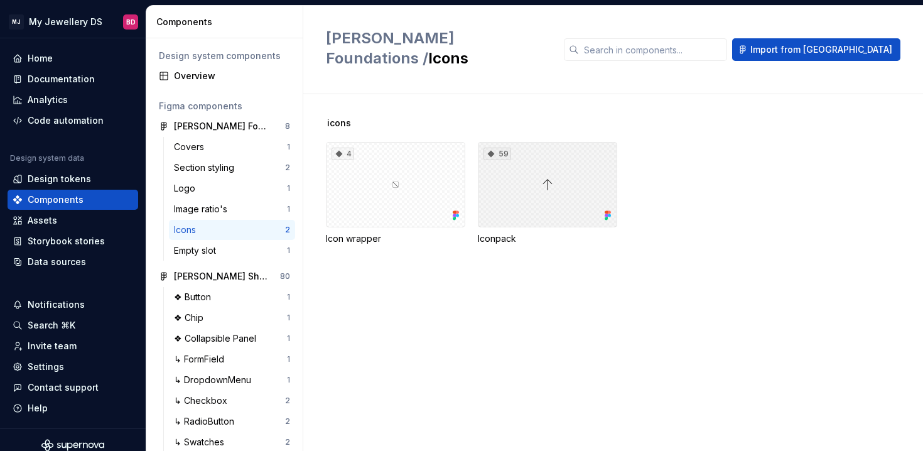
click at [577, 162] on div "59" at bounding box center [547, 184] width 139 height 85
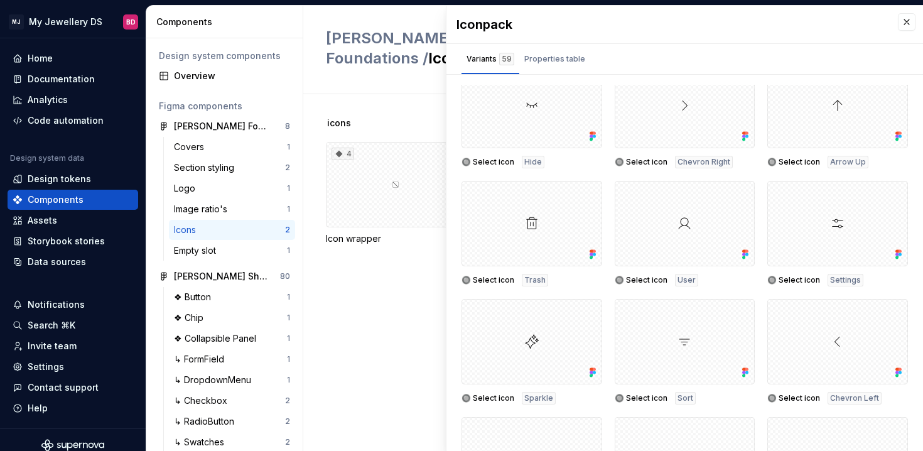
scroll to position [102, 0]
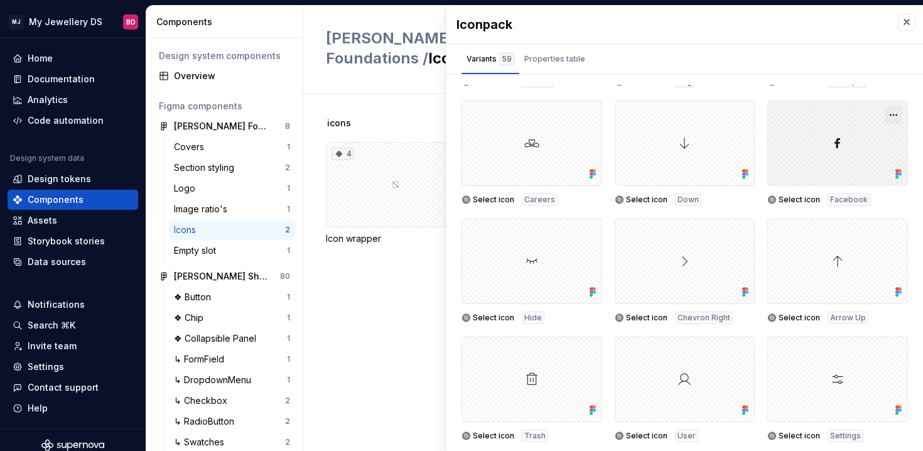
click at [898, 113] on button "button" at bounding box center [894, 115] width 18 height 18
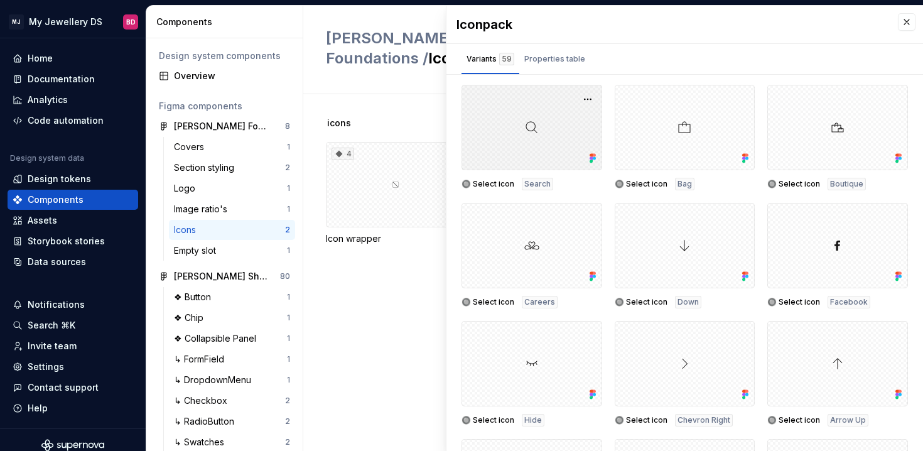
drag, startPoint x: 533, startPoint y: 119, endPoint x: 591, endPoint y: 119, distance: 57.8
click at [591, 119] on div at bounding box center [532, 127] width 141 height 85
click at [68, 220] on div "Assets" at bounding box center [73, 220] width 121 height 13
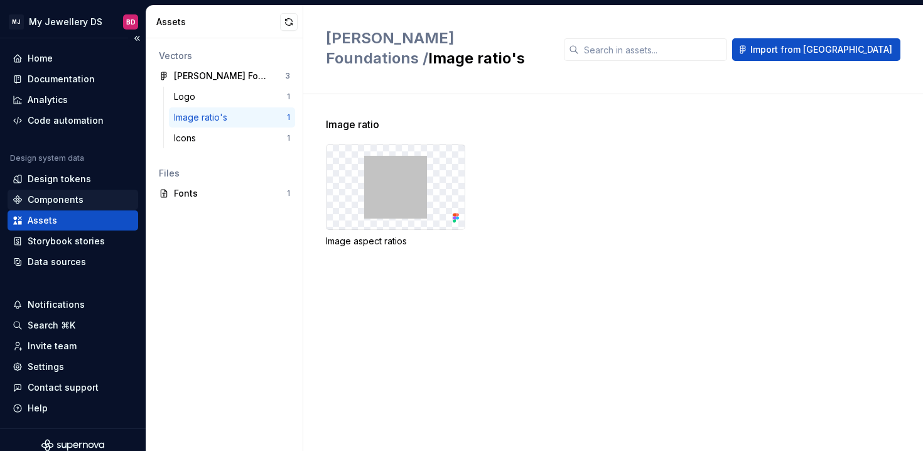
click at [102, 198] on div "Components" at bounding box center [73, 199] width 121 height 13
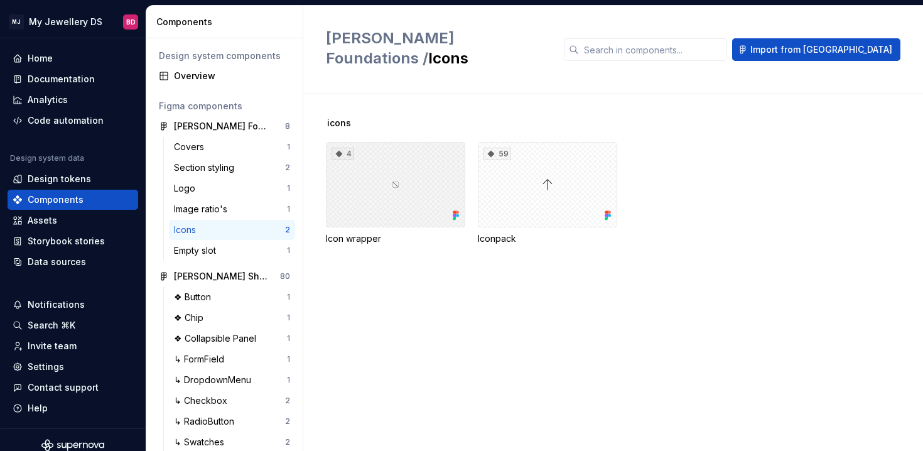
click at [436, 144] on div "4" at bounding box center [395, 184] width 139 height 85
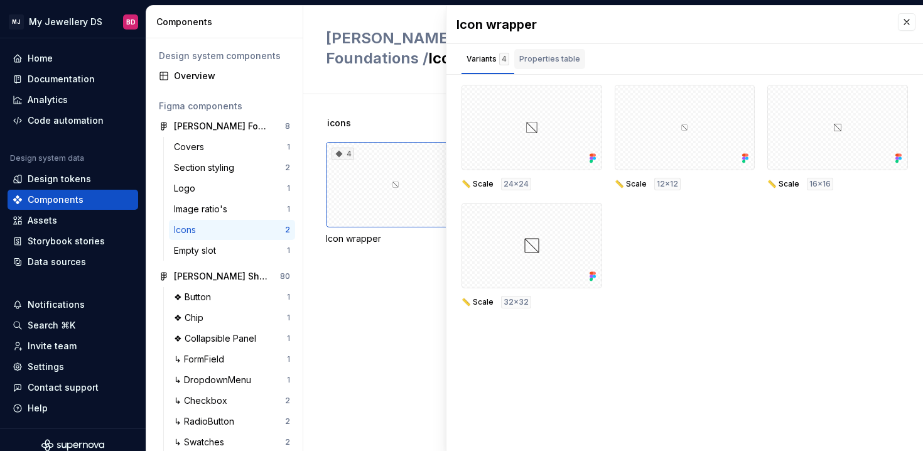
click at [548, 54] on div "Properties table" at bounding box center [549, 59] width 61 height 13
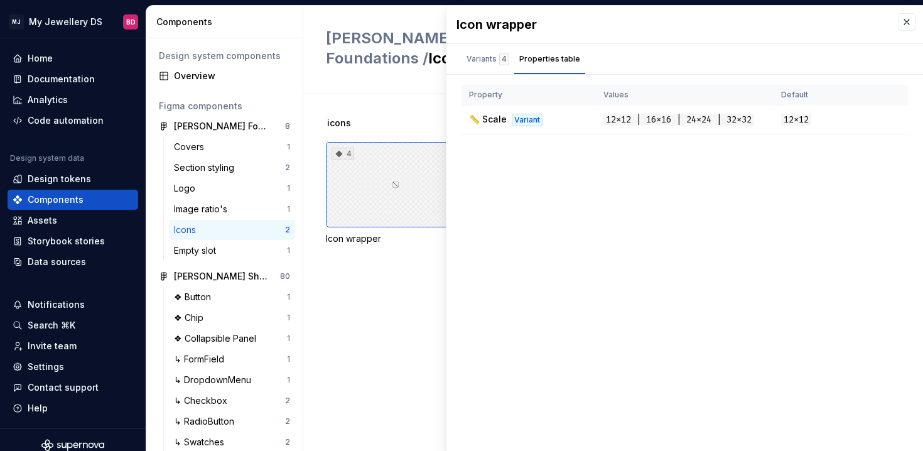
click at [404, 156] on div "4" at bounding box center [395, 184] width 139 height 85
click at [386, 286] on div "icons 4 Icon wrapper 59 Iconpack" at bounding box center [624, 272] width 597 height 357
click at [897, 13] on div "Icon wrapper" at bounding box center [685, 25] width 477 height 38
click at [897, 14] on div "Icon wrapper" at bounding box center [685, 25] width 477 height 38
click at [907, 21] on button "button" at bounding box center [907, 22] width 18 height 18
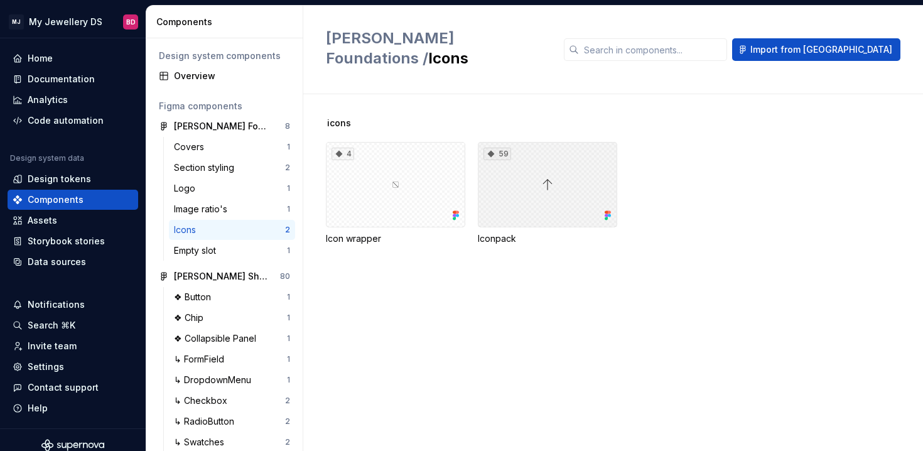
click at [521, 142] on div "59" at bounding box center [547, 184] width 139 height 85
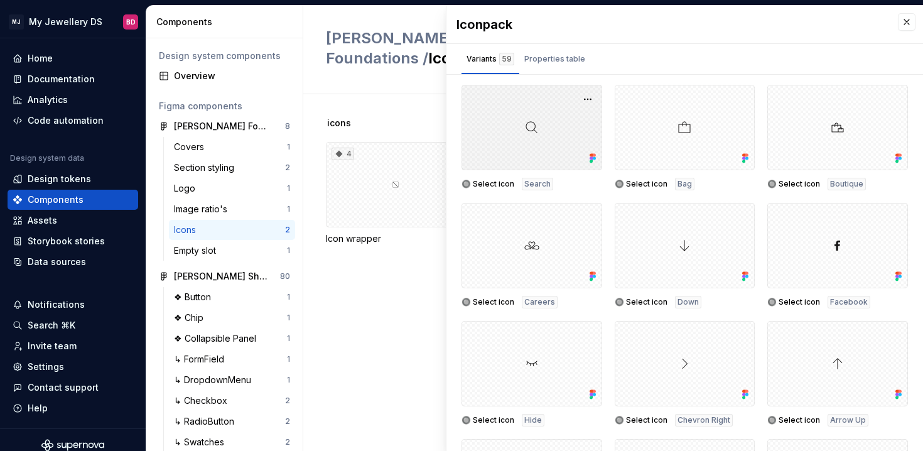
click at [538, 158] on div at bounding box center [532, 127] width 141 height 85
click at [577, 59] on div "Properties table" at bounding box center [554, 59] width 61 height 13
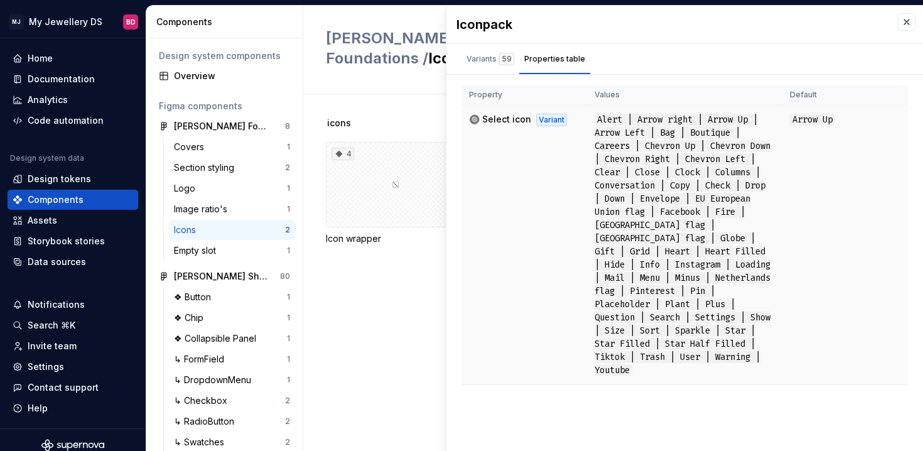
click at [711, 208] on span "Alert | Arrow right | Arrow Up | Arrow Left | Bag | Boutique | Careers | Chevro…" at bounding box center [683, 245] width 176 height 263
click at [499, 61] on div "59" at bounding box center [506, 59] width 15 height 13
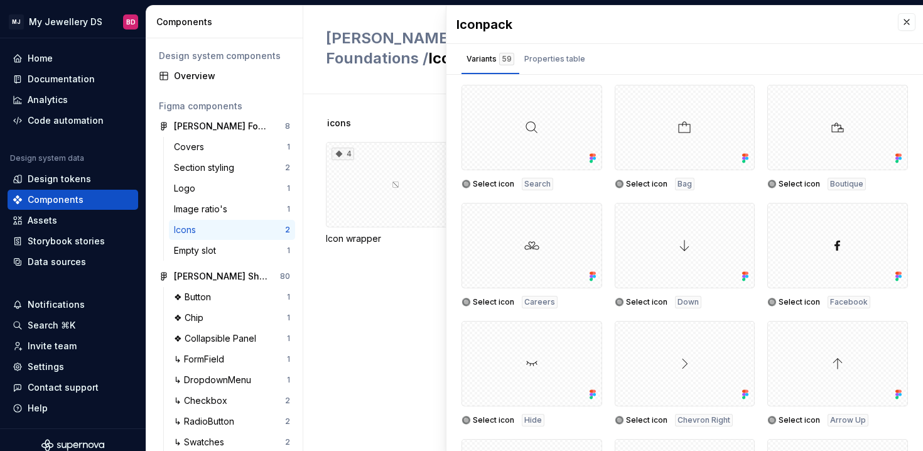
click at [727, 247] on div at bounding box center [685, 245] width 141 height 85
click at [742, 211] on button "button" at bounding box center [741, 217] width 18 height 18
click at [720, 323] on div at bounding box center [685, 363] width 141 height 85
